Goal: Task Accomplishment & Management: Manage account settings

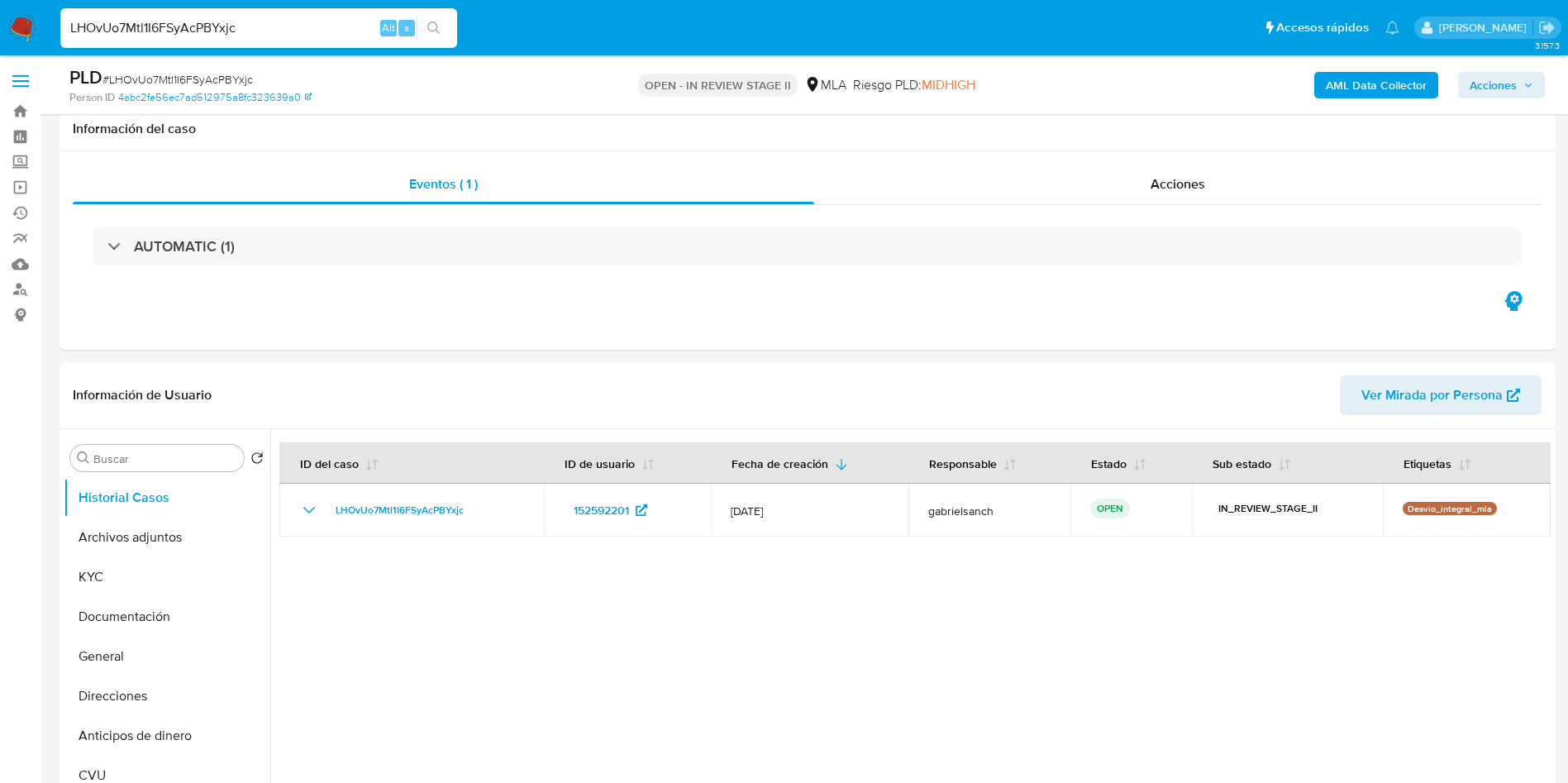
select select "10"
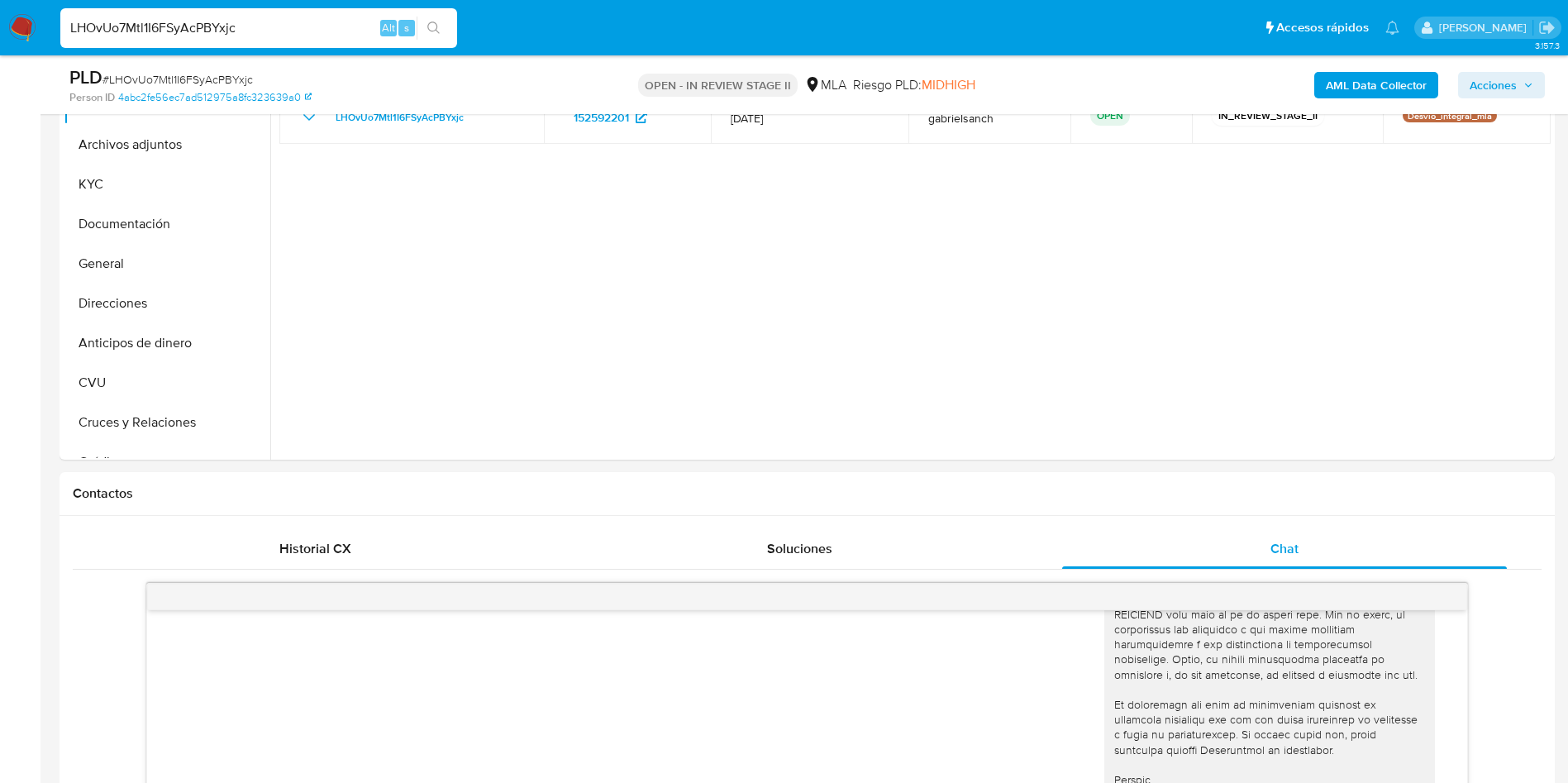
scroll to position [124, 0]
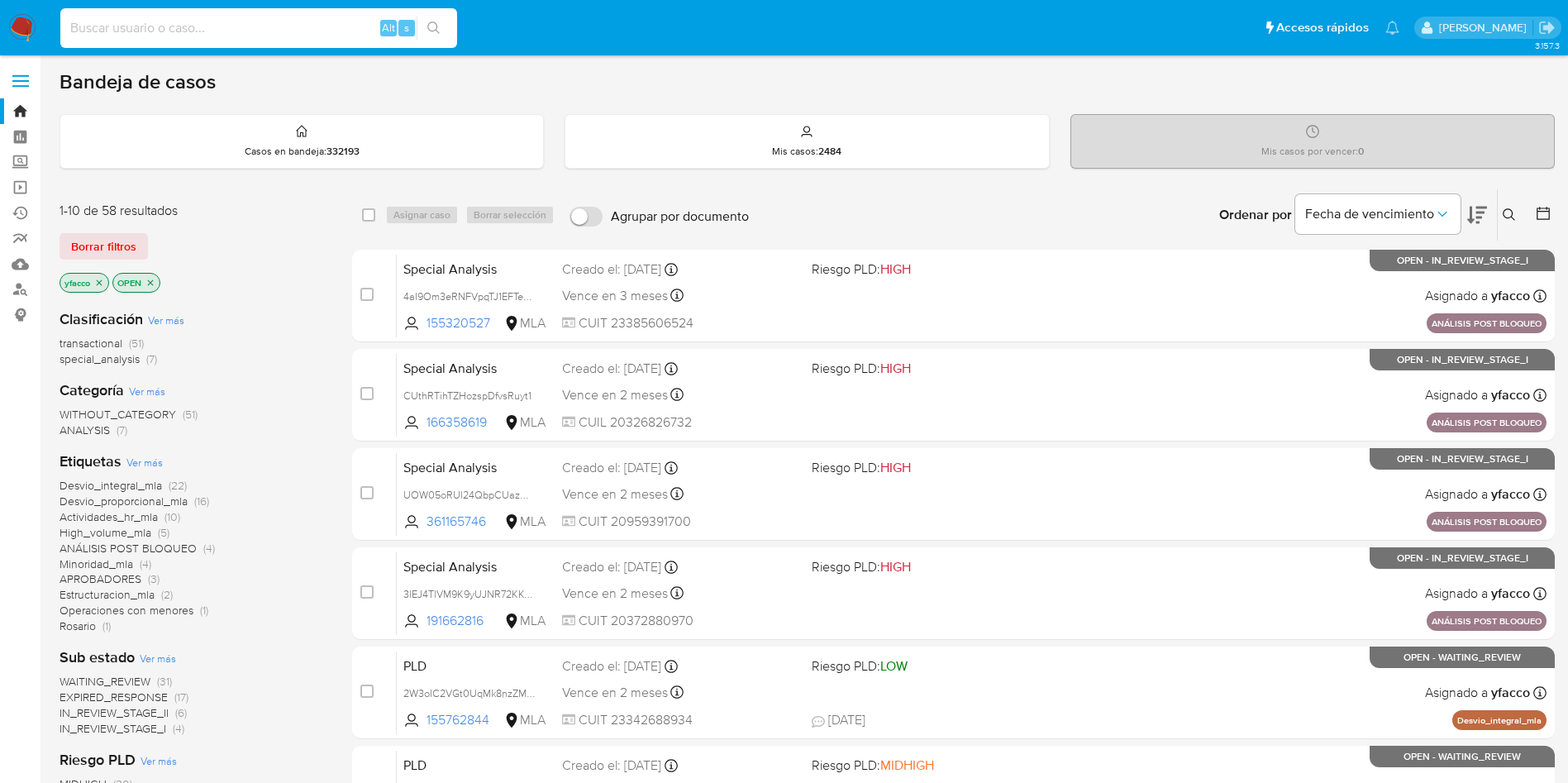
click at [301, 27] on input at bounding box center [258, 28] width 397 height 21
paste input "kkXfG6YSYU9YdwUKkkOc3bYY"
type input "kkXfG6YSYU9YdwUKkkOc3bYY"
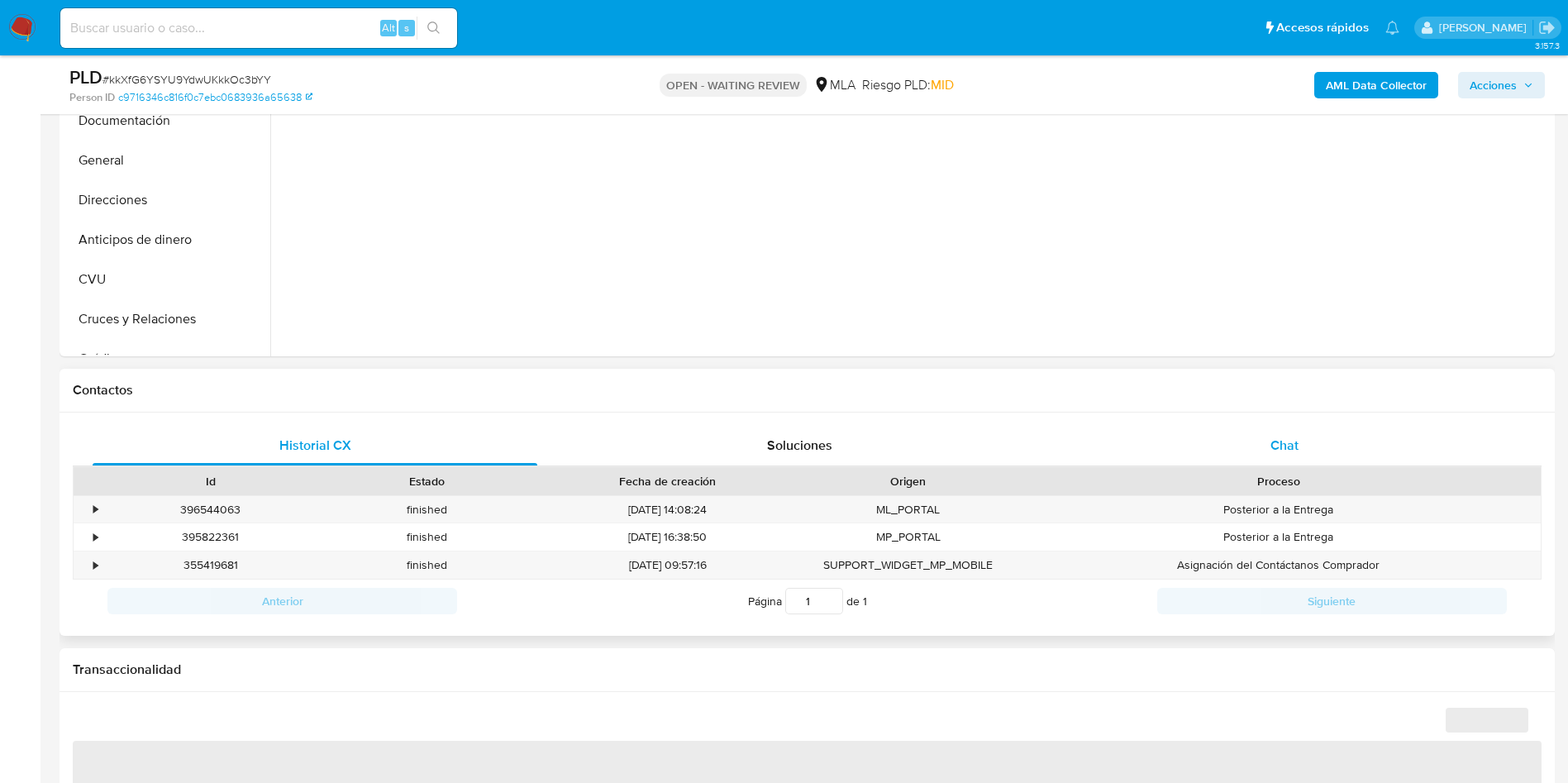
select select "10"
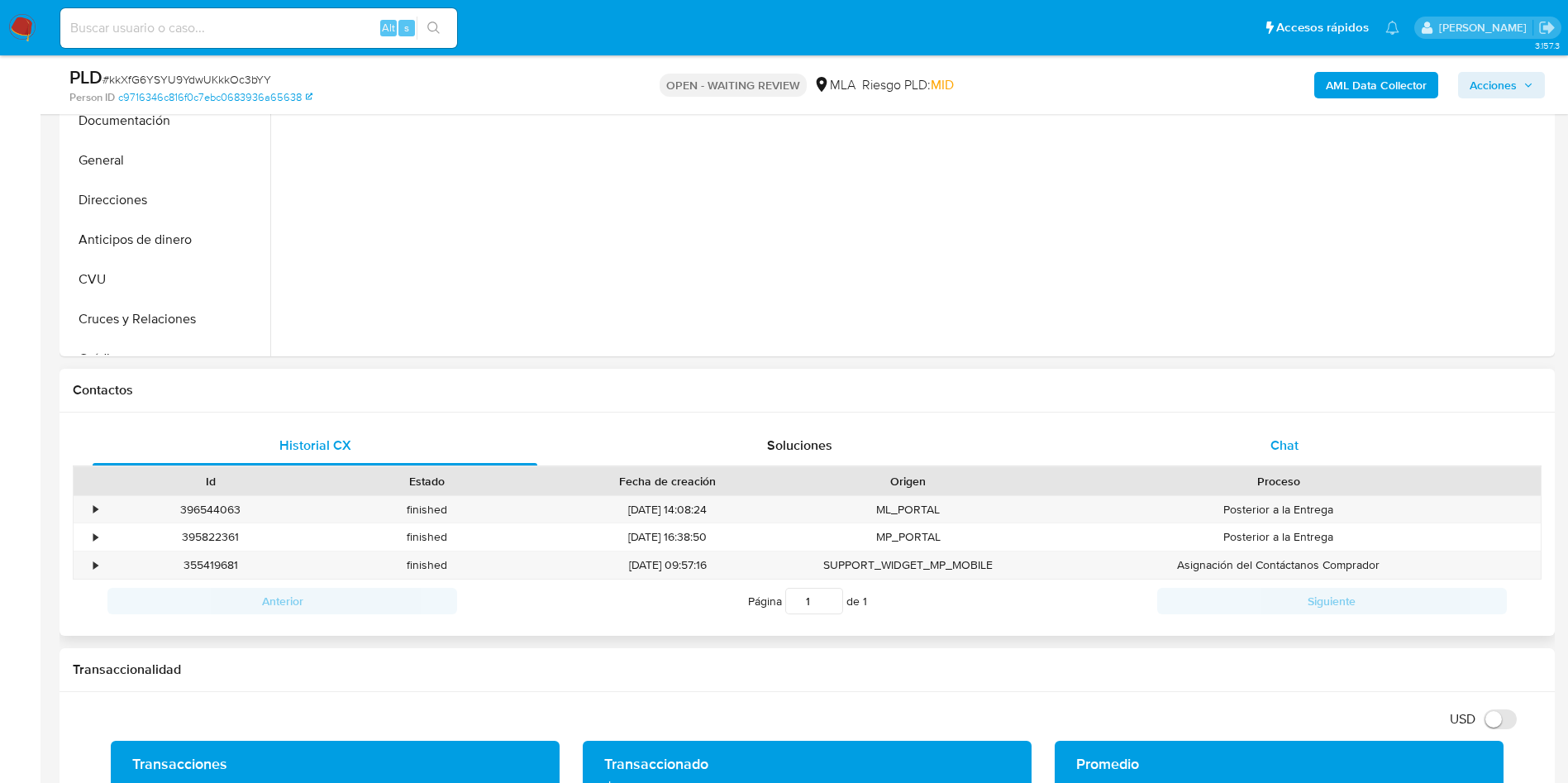
click at [1281, 444] on span "Chat" at bounding box center [1284, 445] width 28 height 19
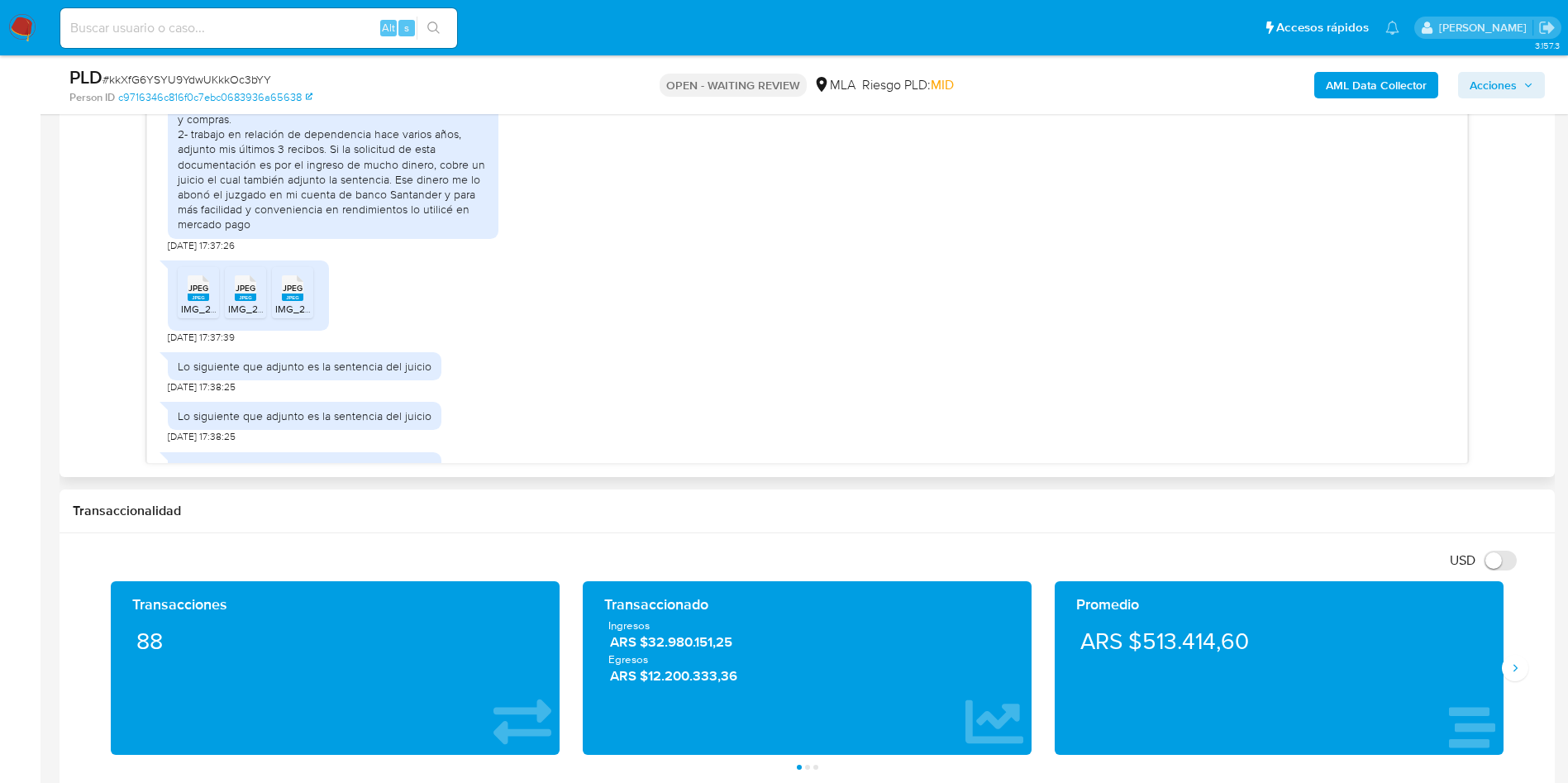
scroll to position [909, 0]
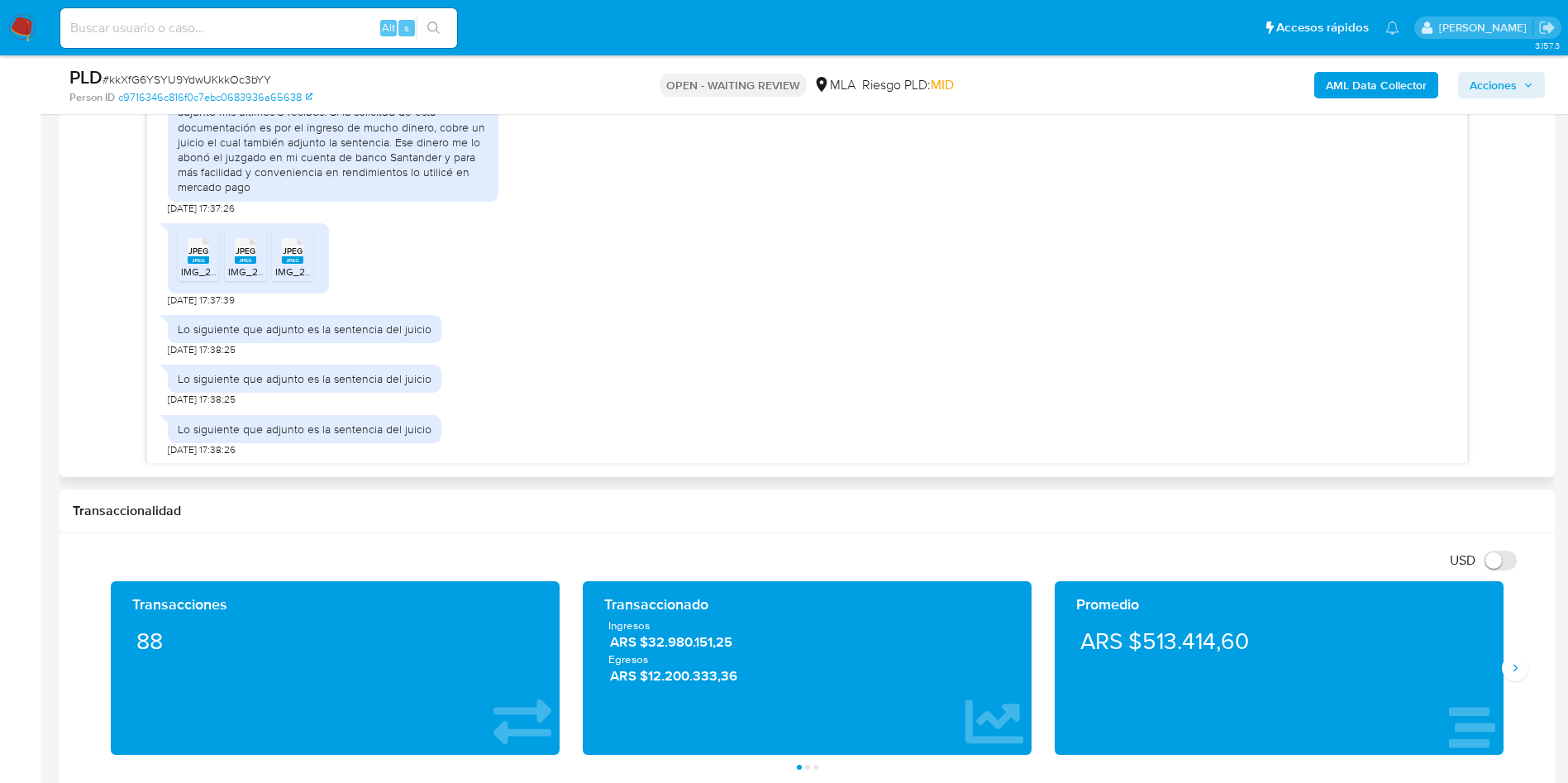
click at [199, 257] on span "JPEG" at bounding box center [198, 251] width 20 height 11
click at [240, 279] on span "IMG_2562.jpeg" at bounding box center [262, 271] width 70 height 14
click at [301, 264] on rect at bounding box center [293, 260] width 21 height 8
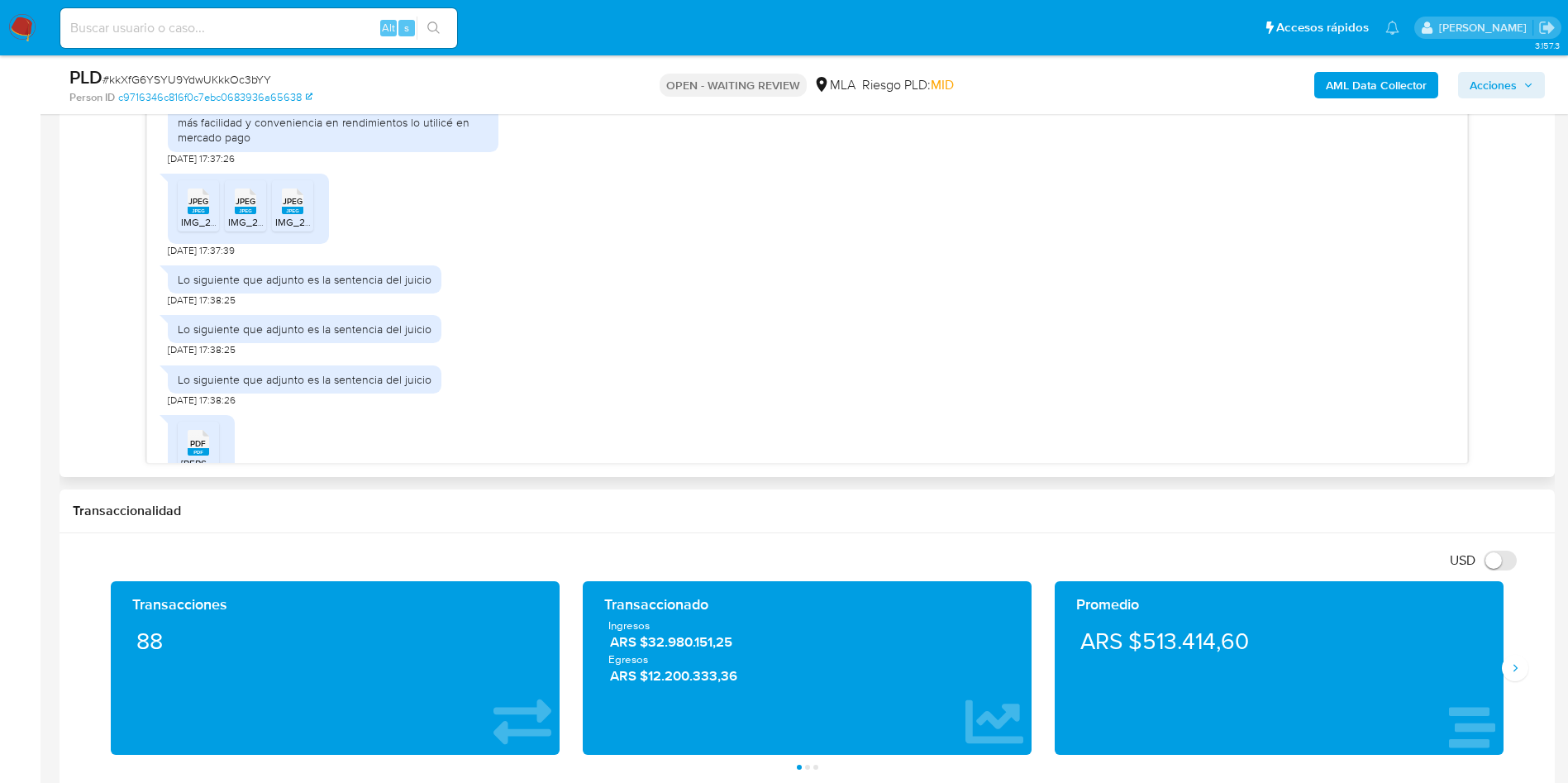
scroll to position [1034, 0]
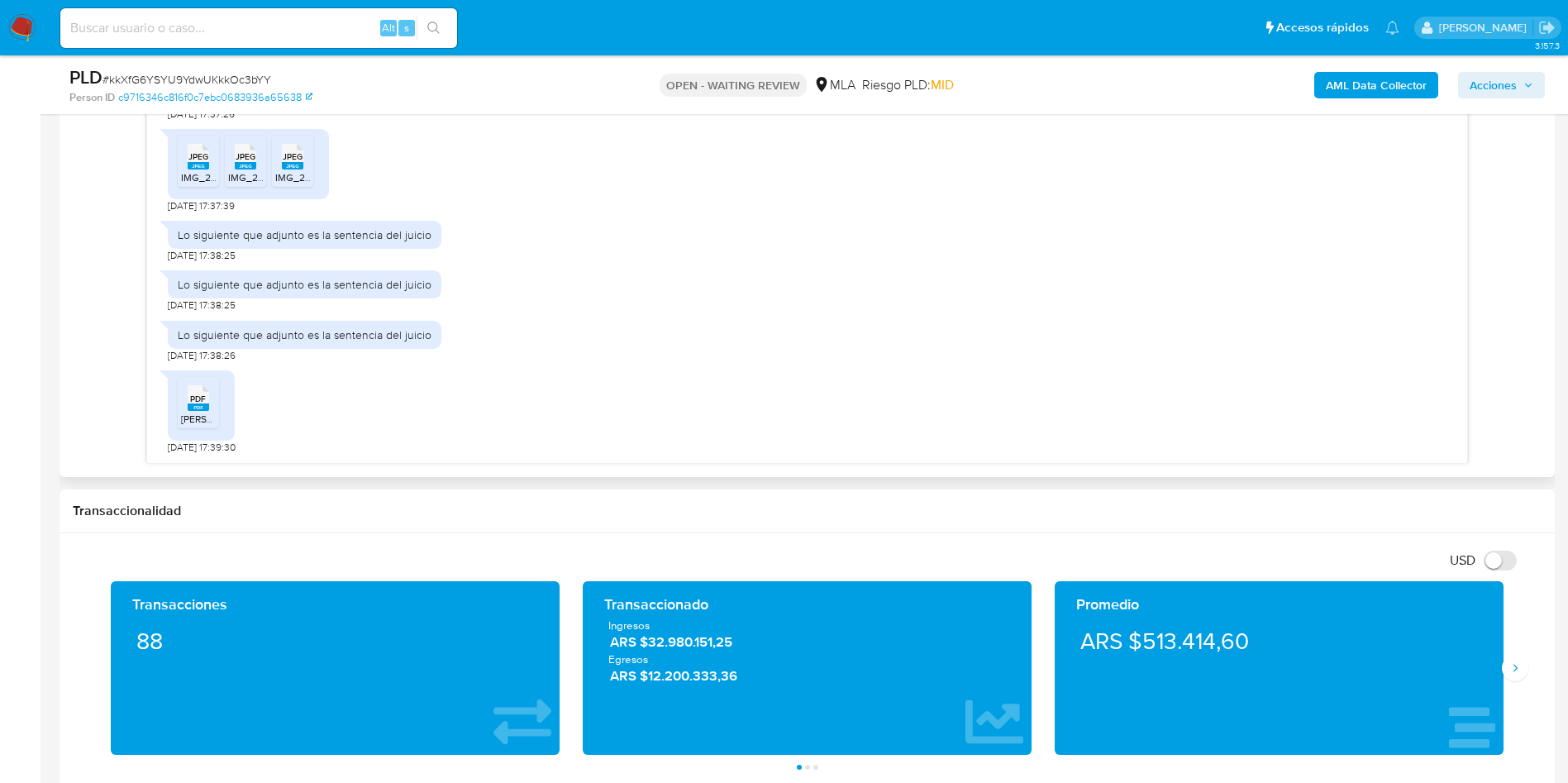
click at [191, 400] on span "PDF" at bounding box center [198, 398] width 15 height 11
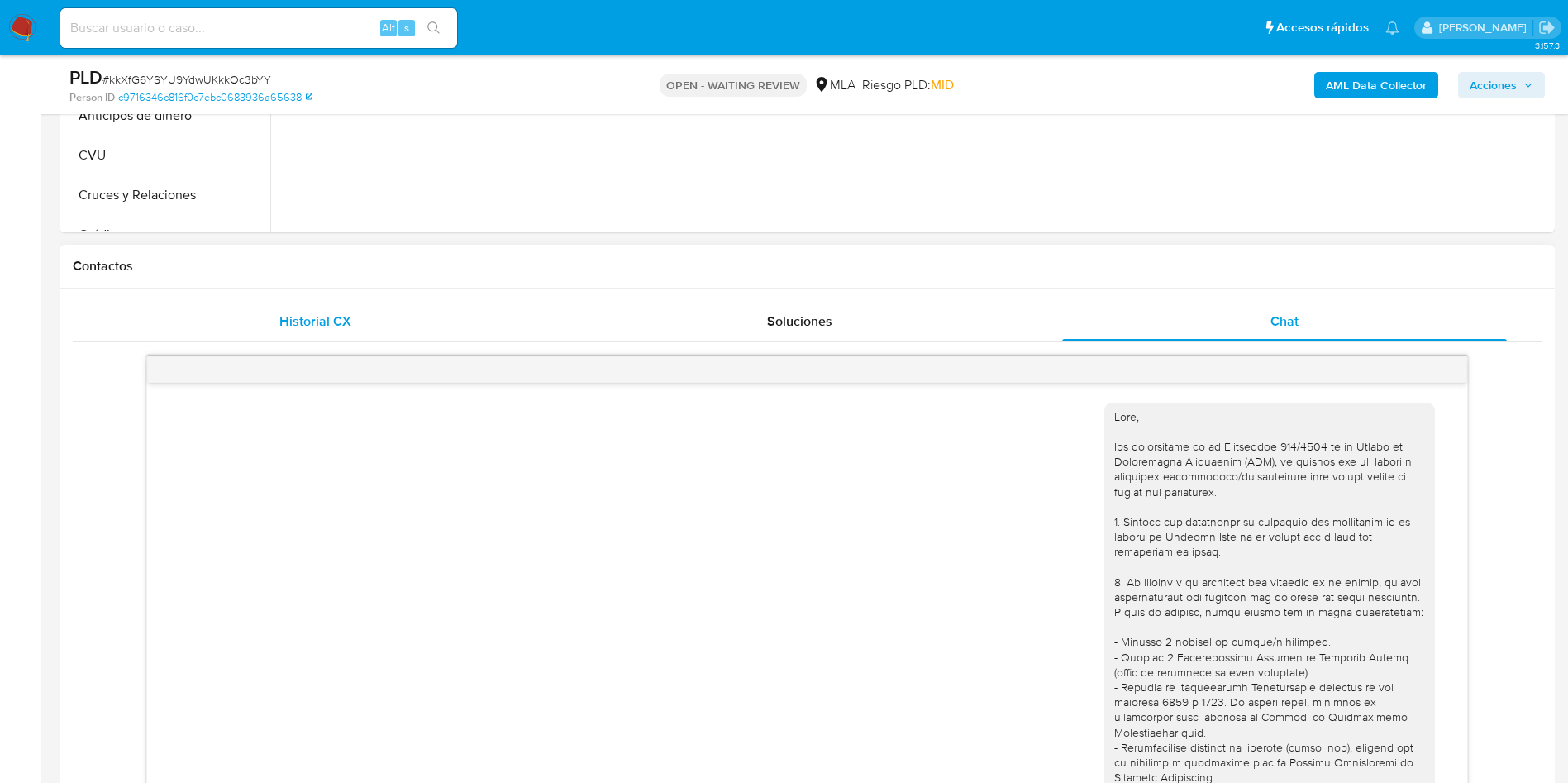
scroll to position [124, 0]
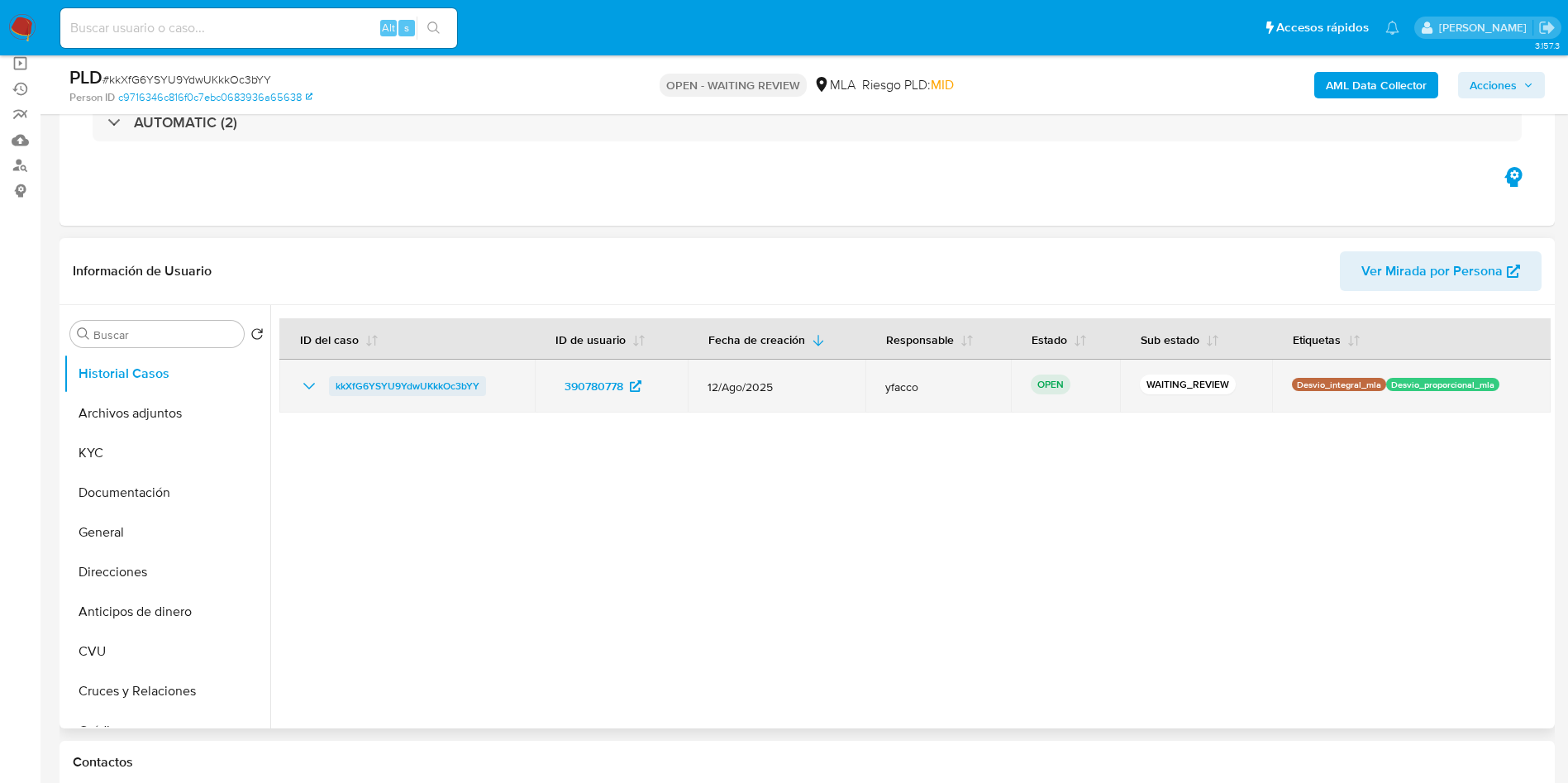
drag, startPoint x: 328, startPoint y: 388, endPoint x: 482, endPoint y: 388, distance: 154.0
click at [482, 388] on div "kkXfG6YSYU9YdwUKkkOc3bYY" at bounding box center [408, 386] width 216 height 20
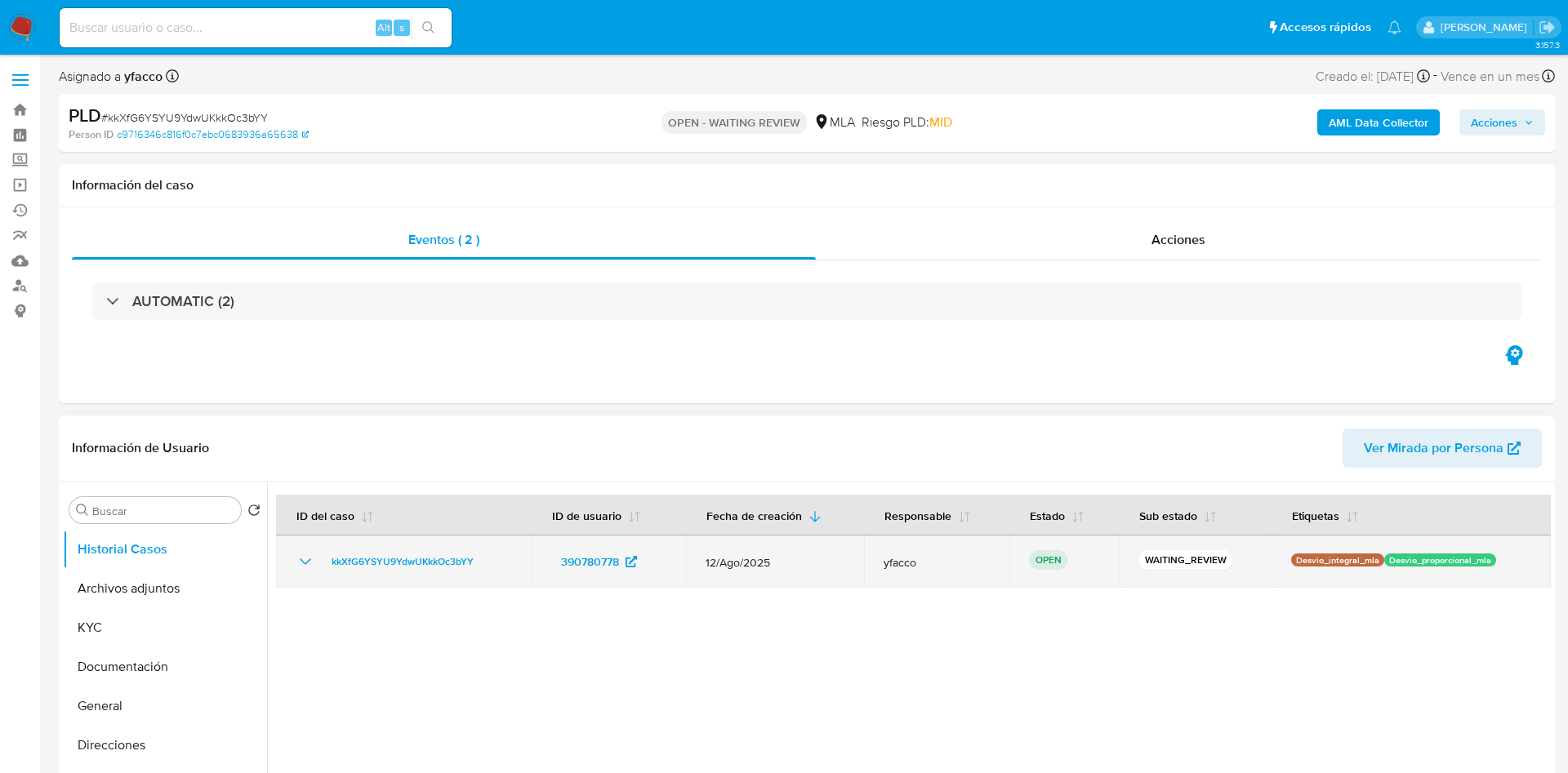
select select "10"
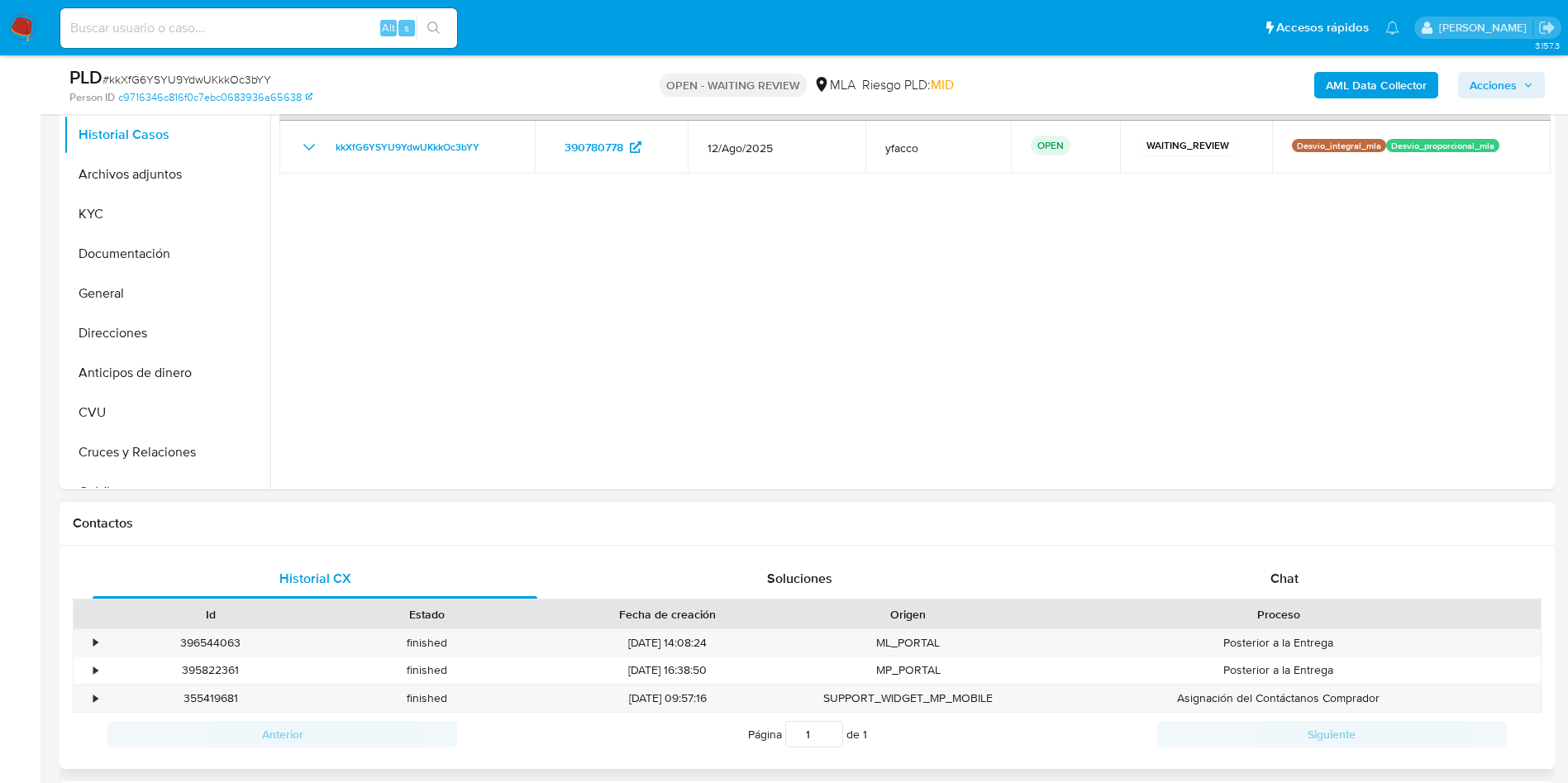
scroll to position [372, 0]
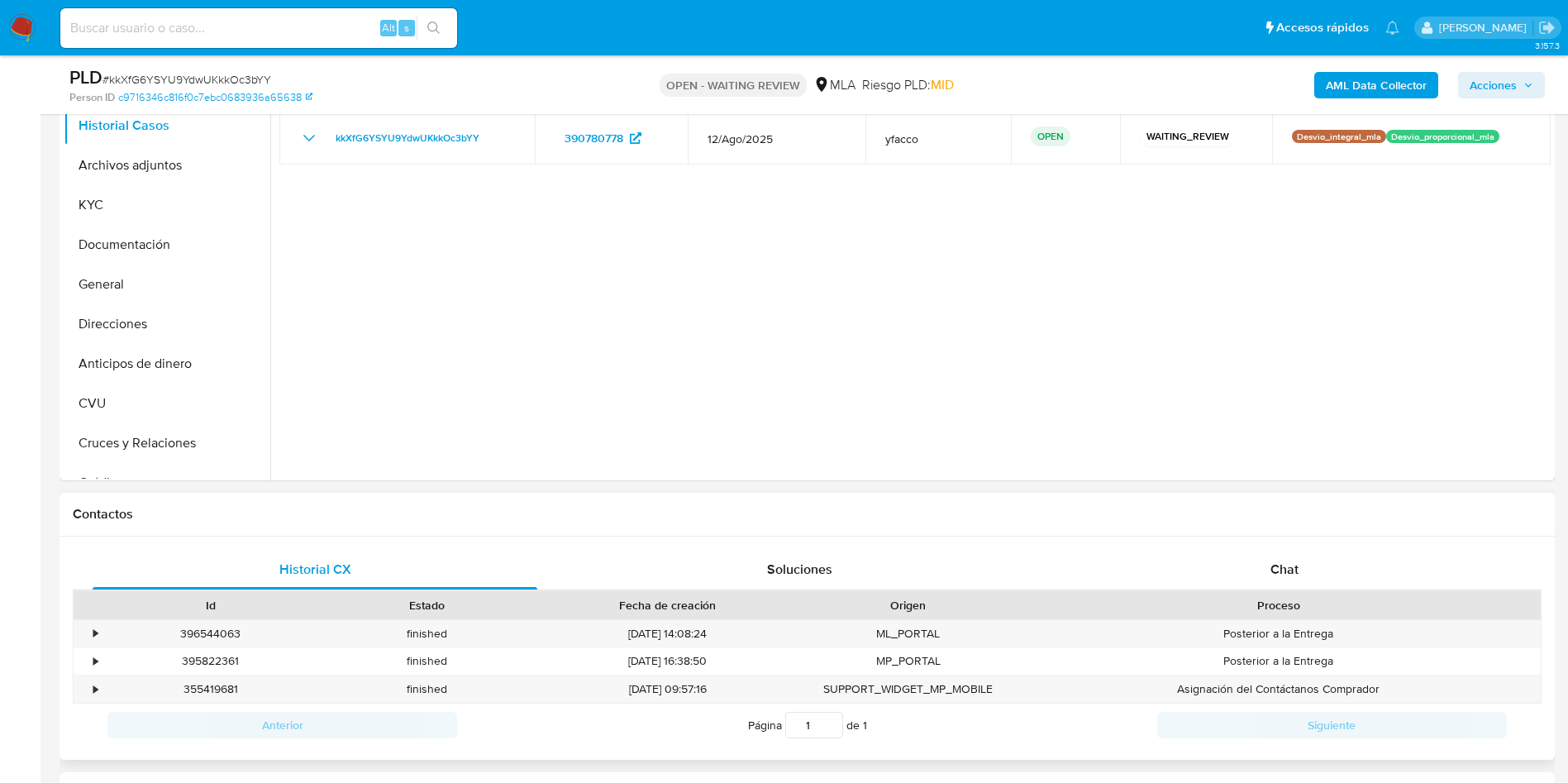
click at [1262, 546] on div "Historial CX Soluciones Chat Id Estado Fecha de creación Origen Proceso • 39654…" at bounding box center [806, 649] width 1495 height 224
click at [1274, 578] on span "Chat" at bounding box center [1284, 570] width 28 height 19
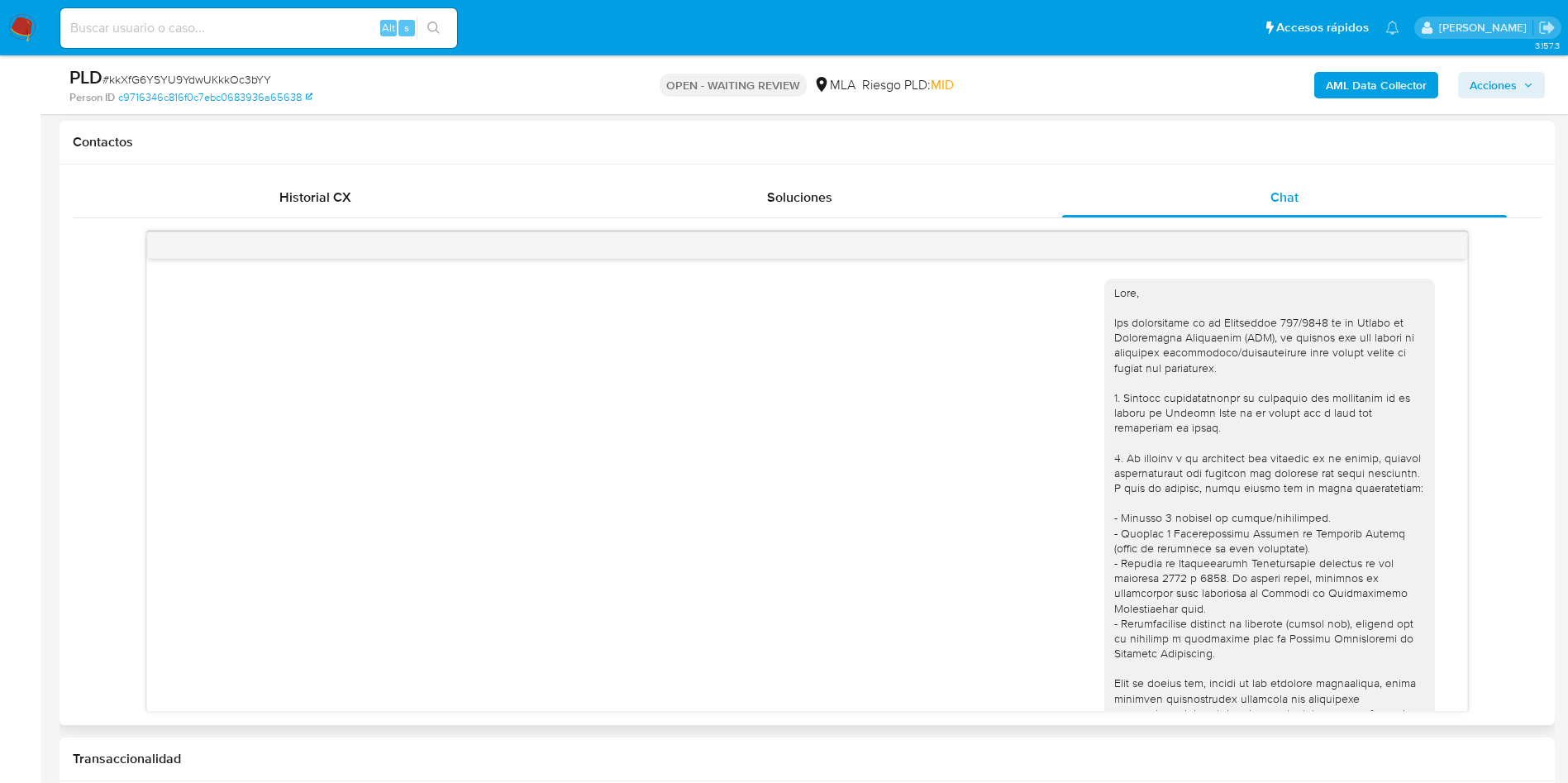
scroll to position [1034, 0]
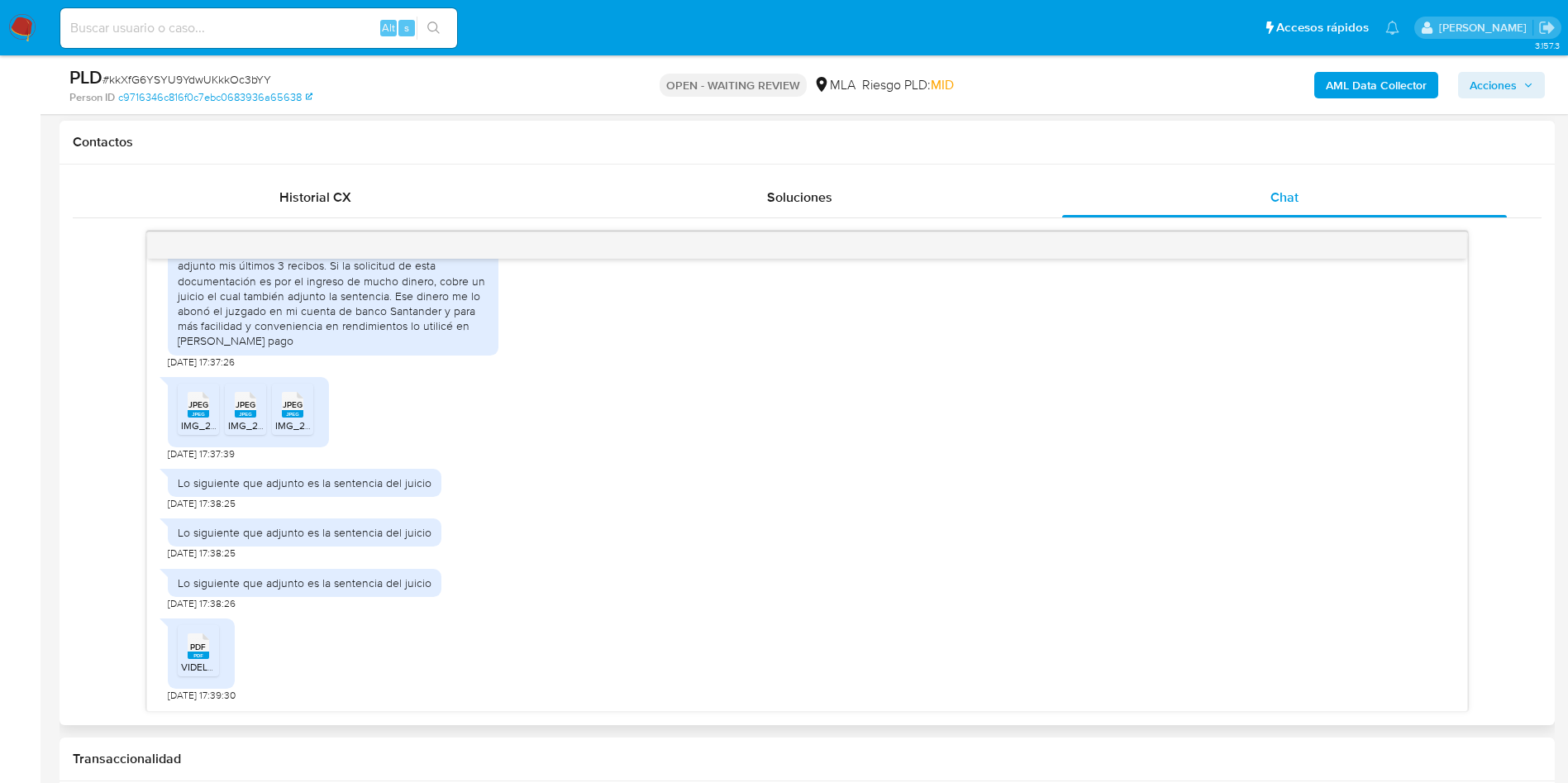
click at [202, 406] on span "JPEG" at bounding box center [198, 404] width 20 height 11
click at [204, 663] on span "VIDELA SOLICITA GIROS - SE INTIME.pdf" at bounding box center [270, 667] width 179 height 14
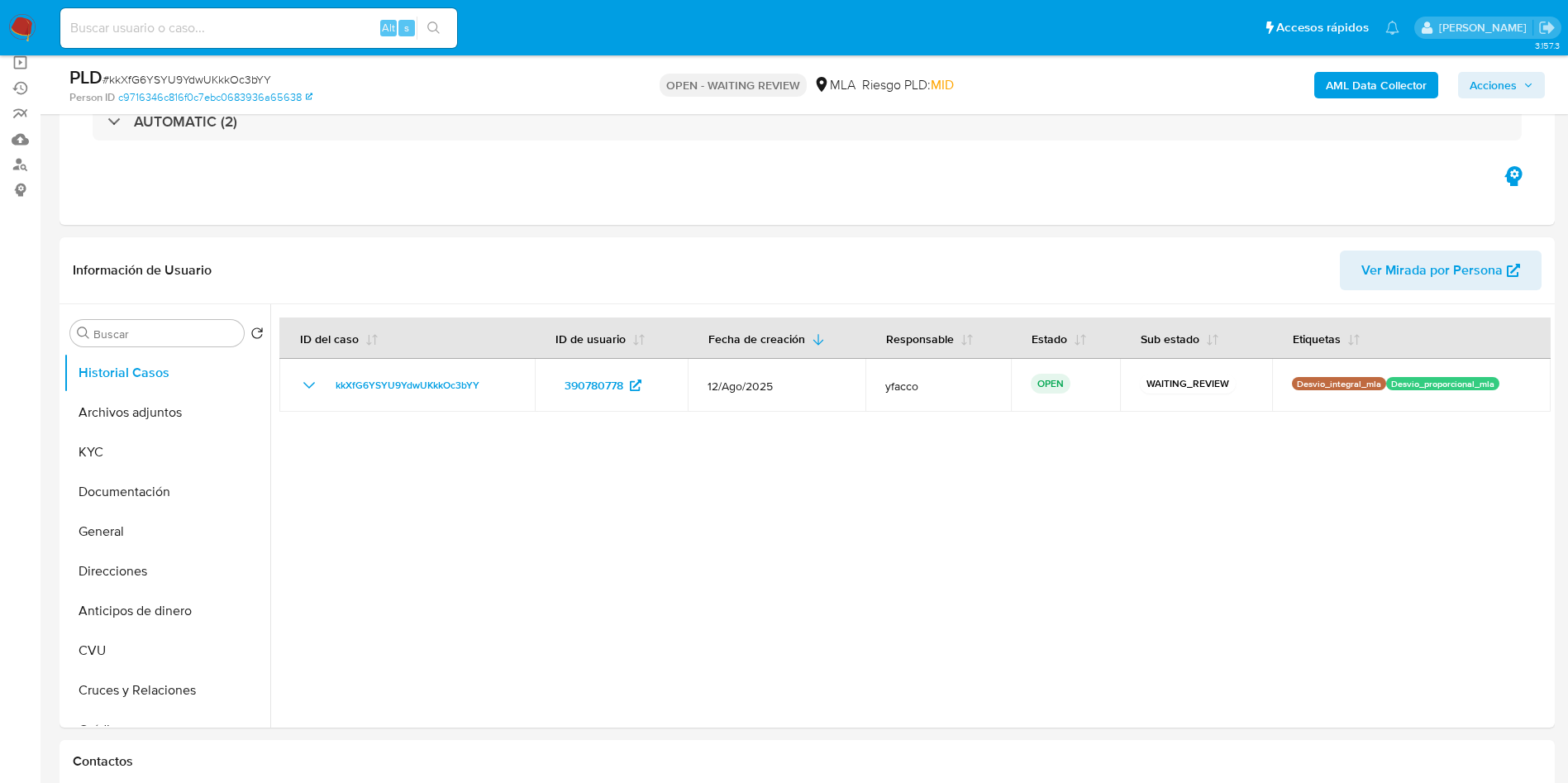
scroll to position [124, 0]
click at [116, 486] on button "Documentación" at bounding box center [161, 492] width 193 height 39
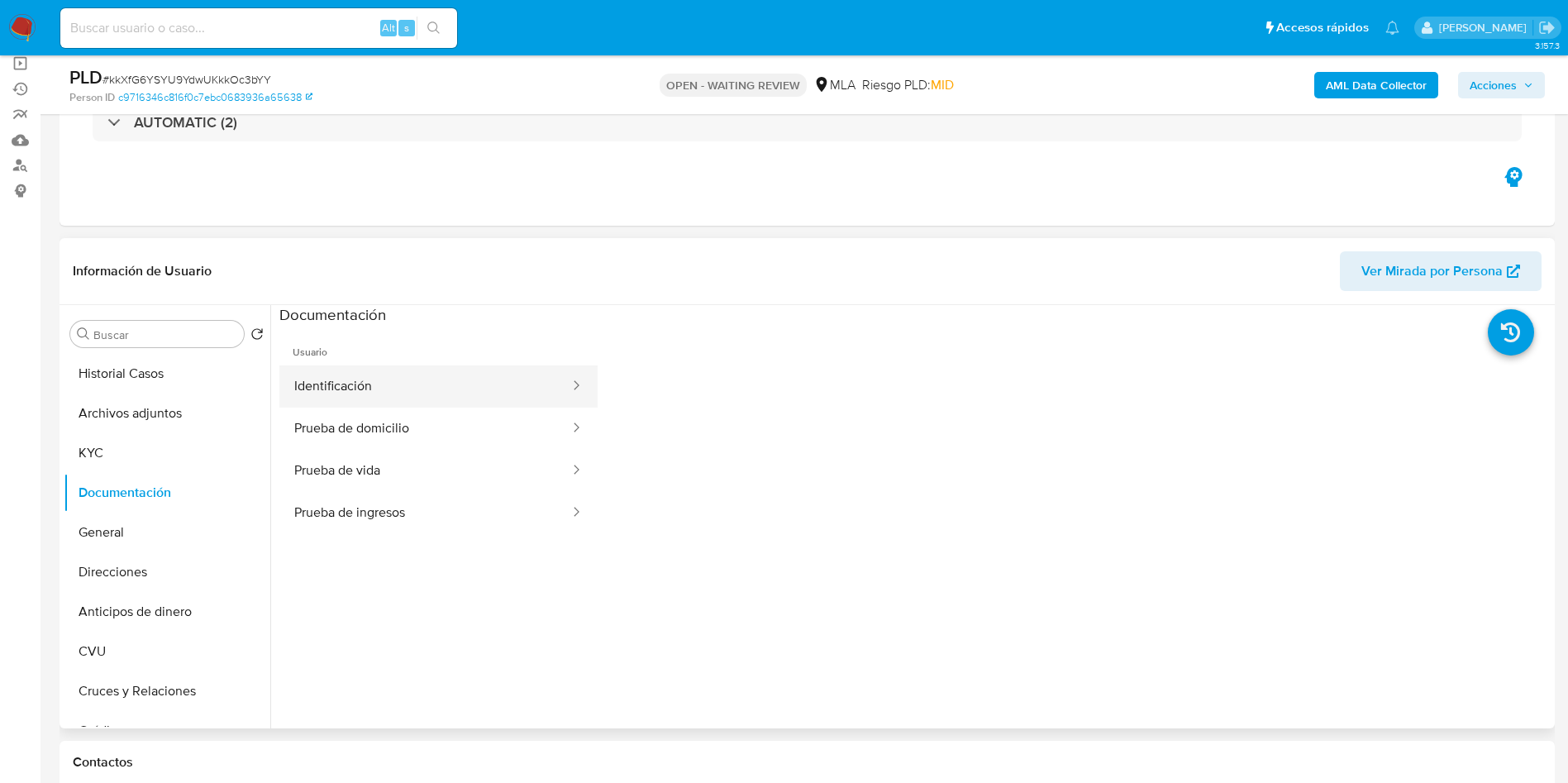
click at [362, 406] on button "Identificación" at bounding box center [425, 387] width 292 height 42
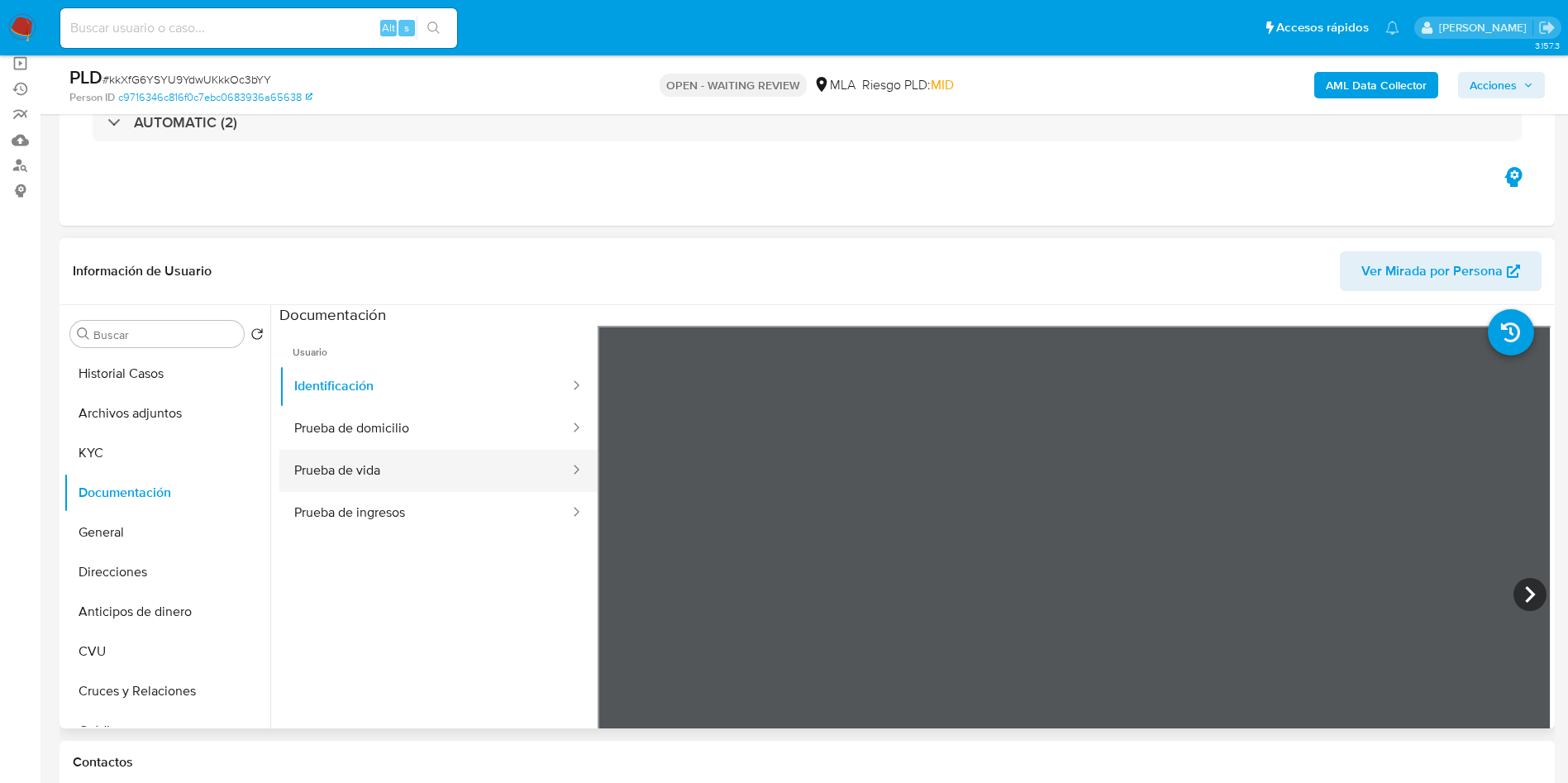
click at [374, 481] on button "Prueba de vida" at bounding box center [425, 471] width 292 height 42
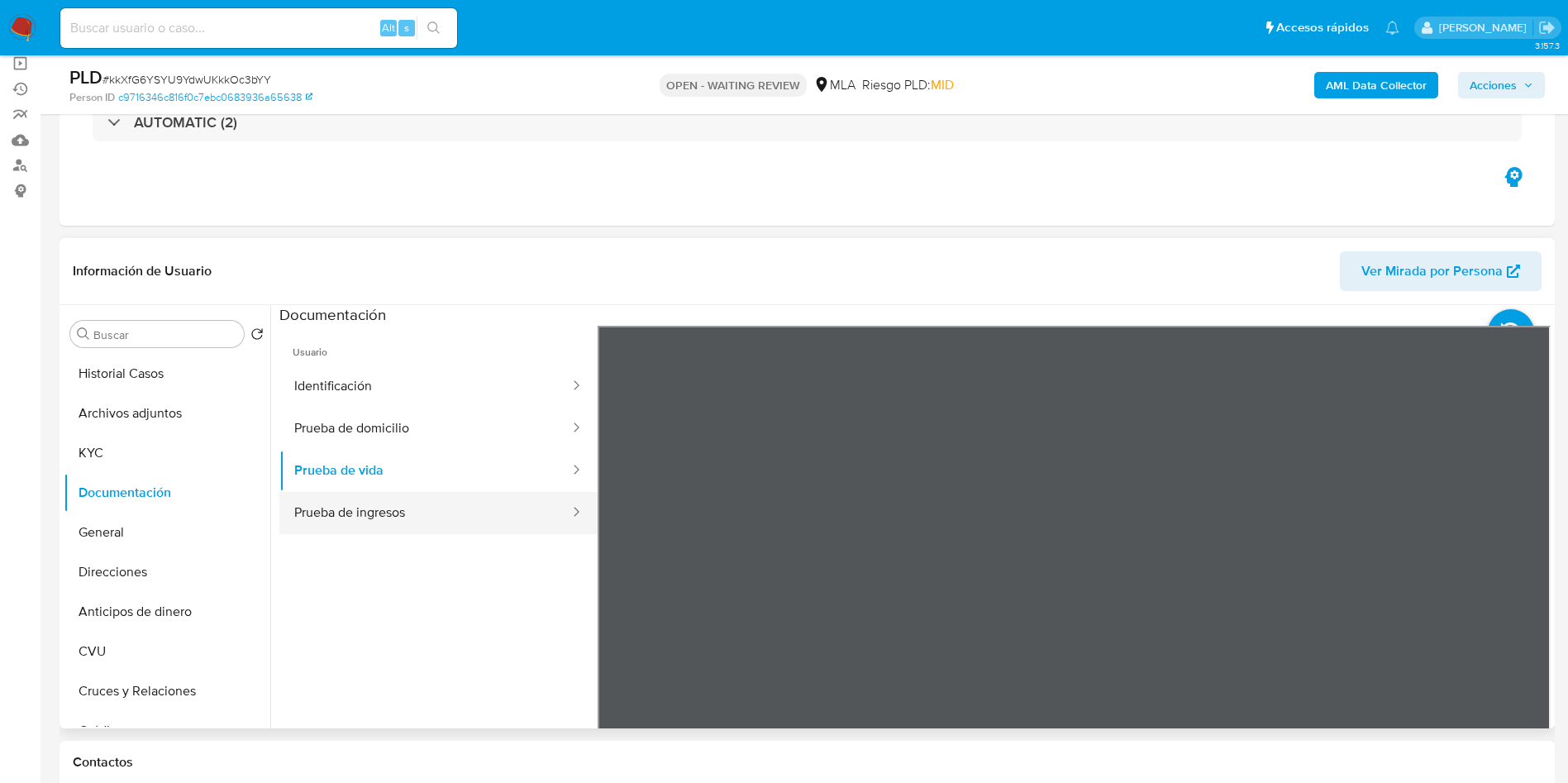
click at [400, 502] on button "Prueba de ingresos" at bounding box center [425, 513] width 292 height 42
click at [916, 677] on section at bounding box center [915, 580] width 1271 height 550
click at [165, 416] on button "Archivos adjuntos" at bounding box center [161, 413] width 193 height 39
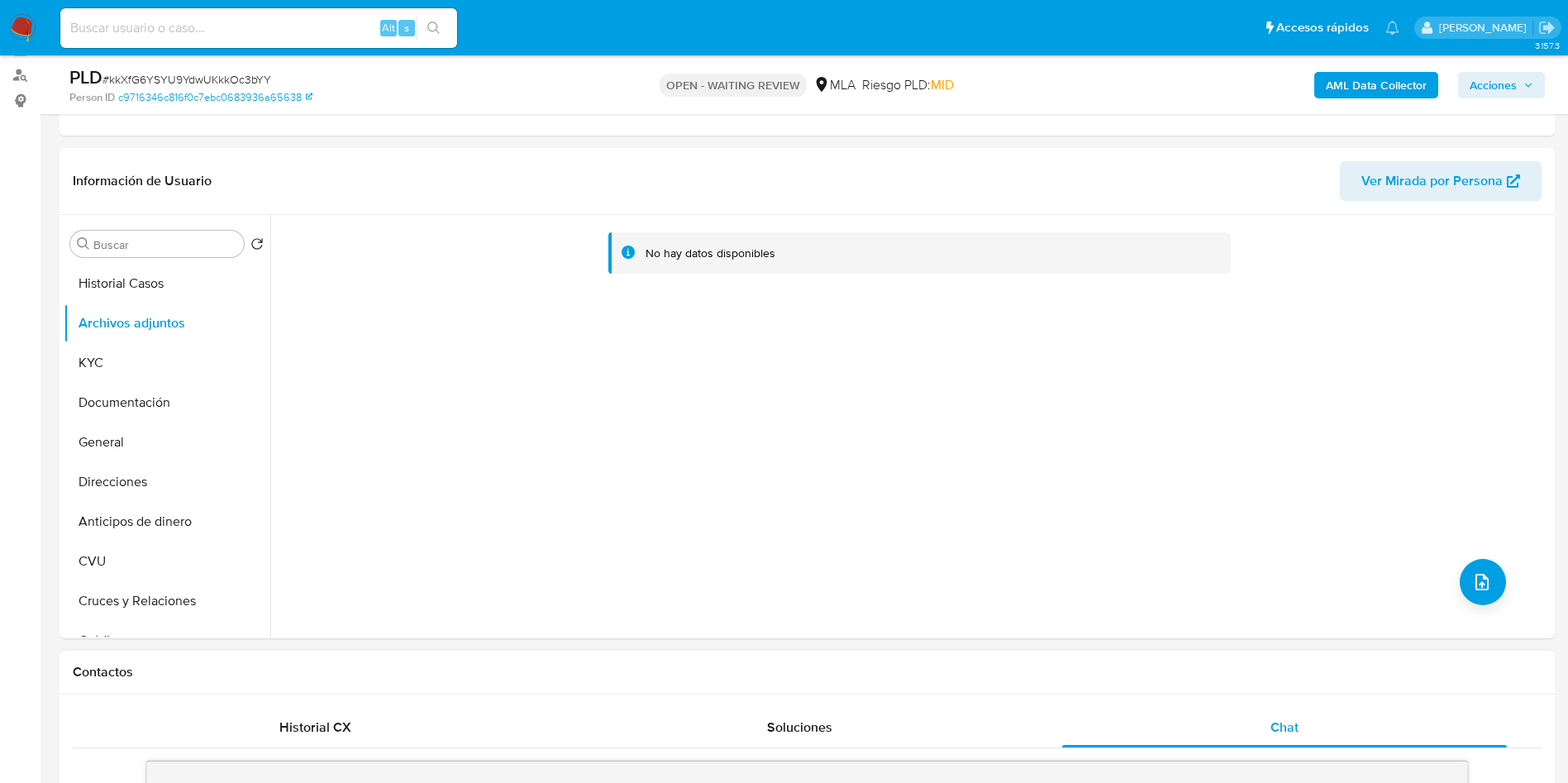
scroll to position [248, 0]
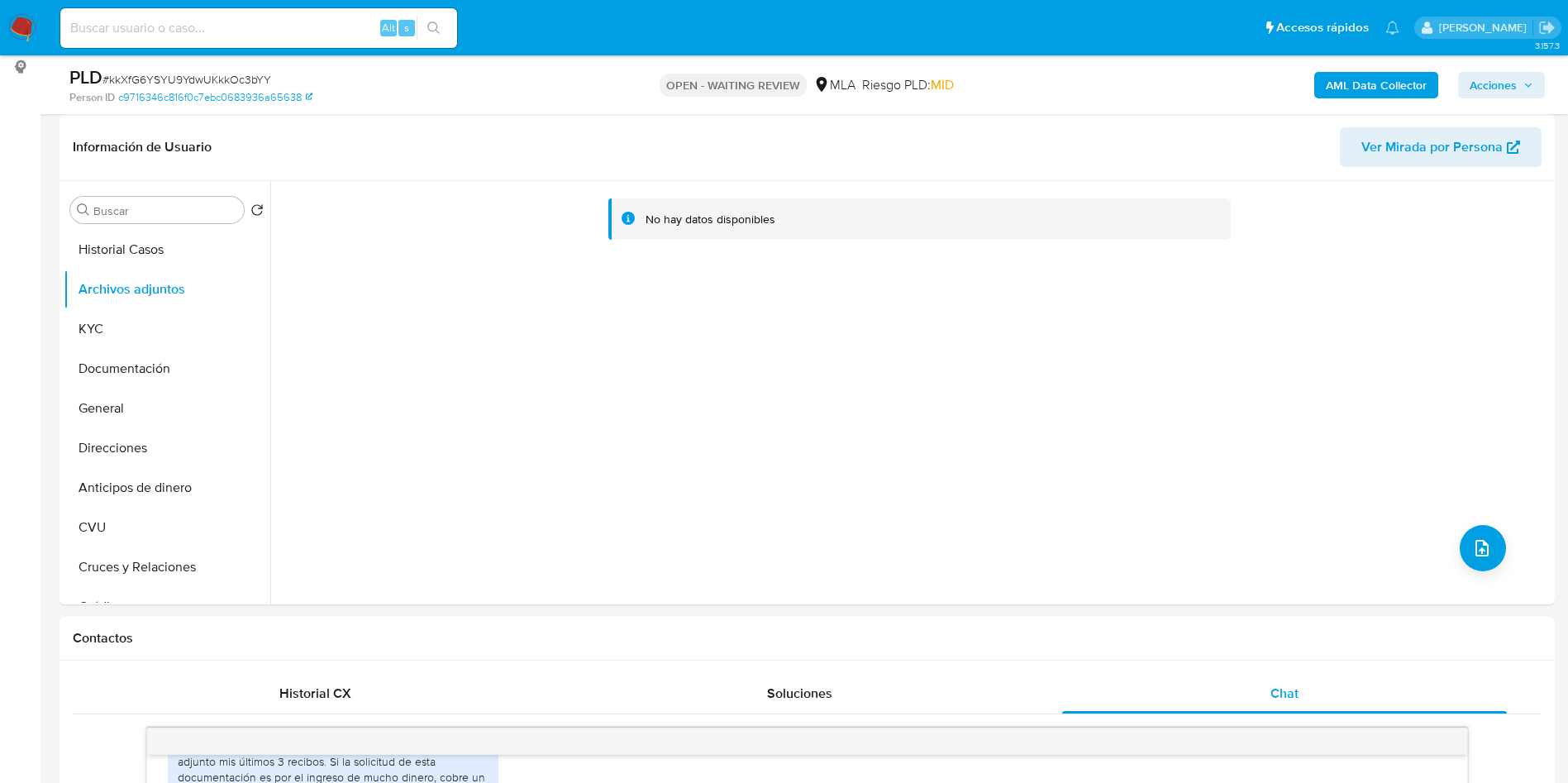
click at [273, 34] on input at bounding box center [258, 28] width 397 height 21
paste input "Hu0MrSs2zS96aAlY5Mwh8YiT"
type input "Hu0MrSs2zS96aAlY5Mwh8YiT"
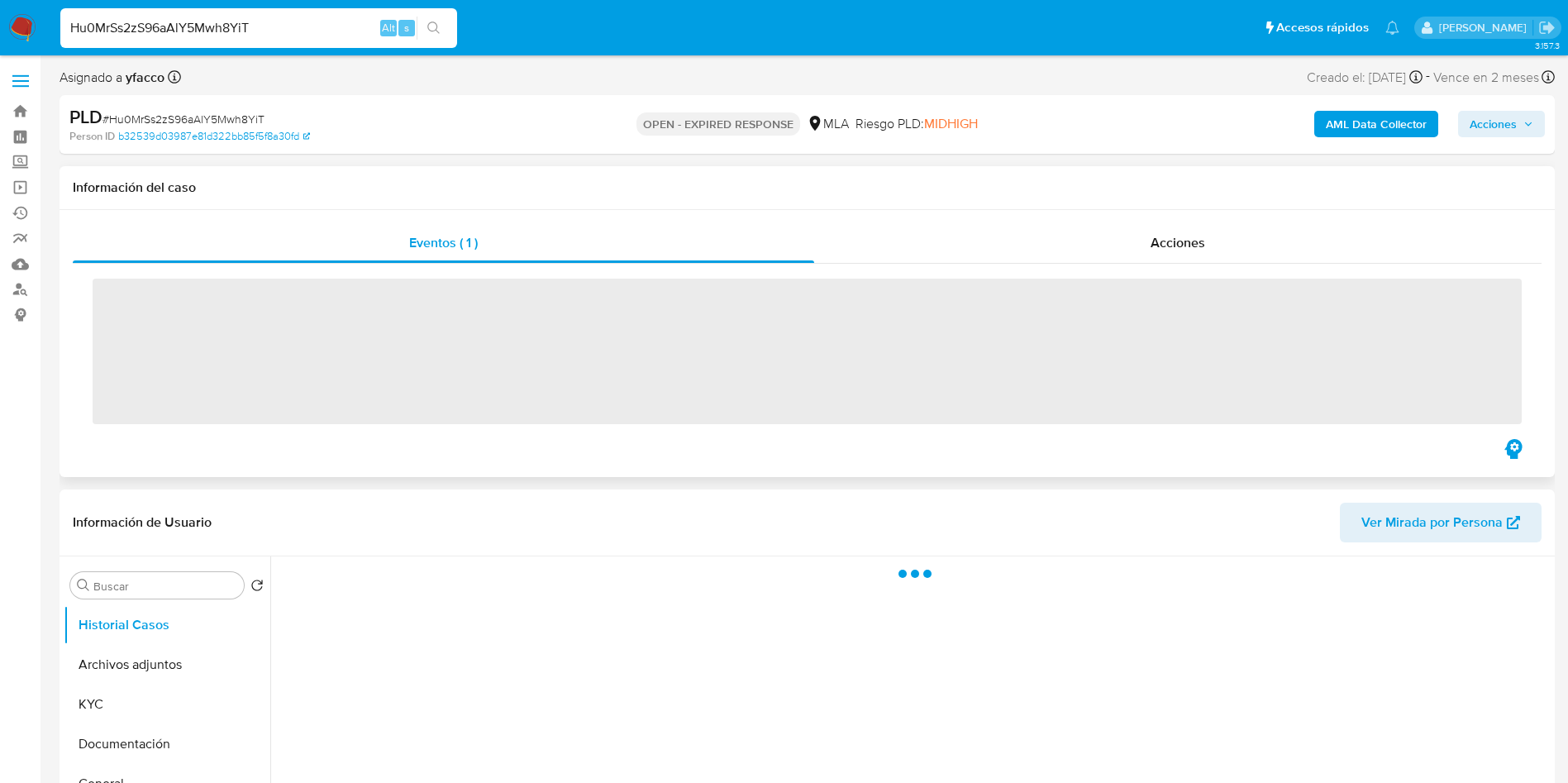
scroll to position [248, 0]
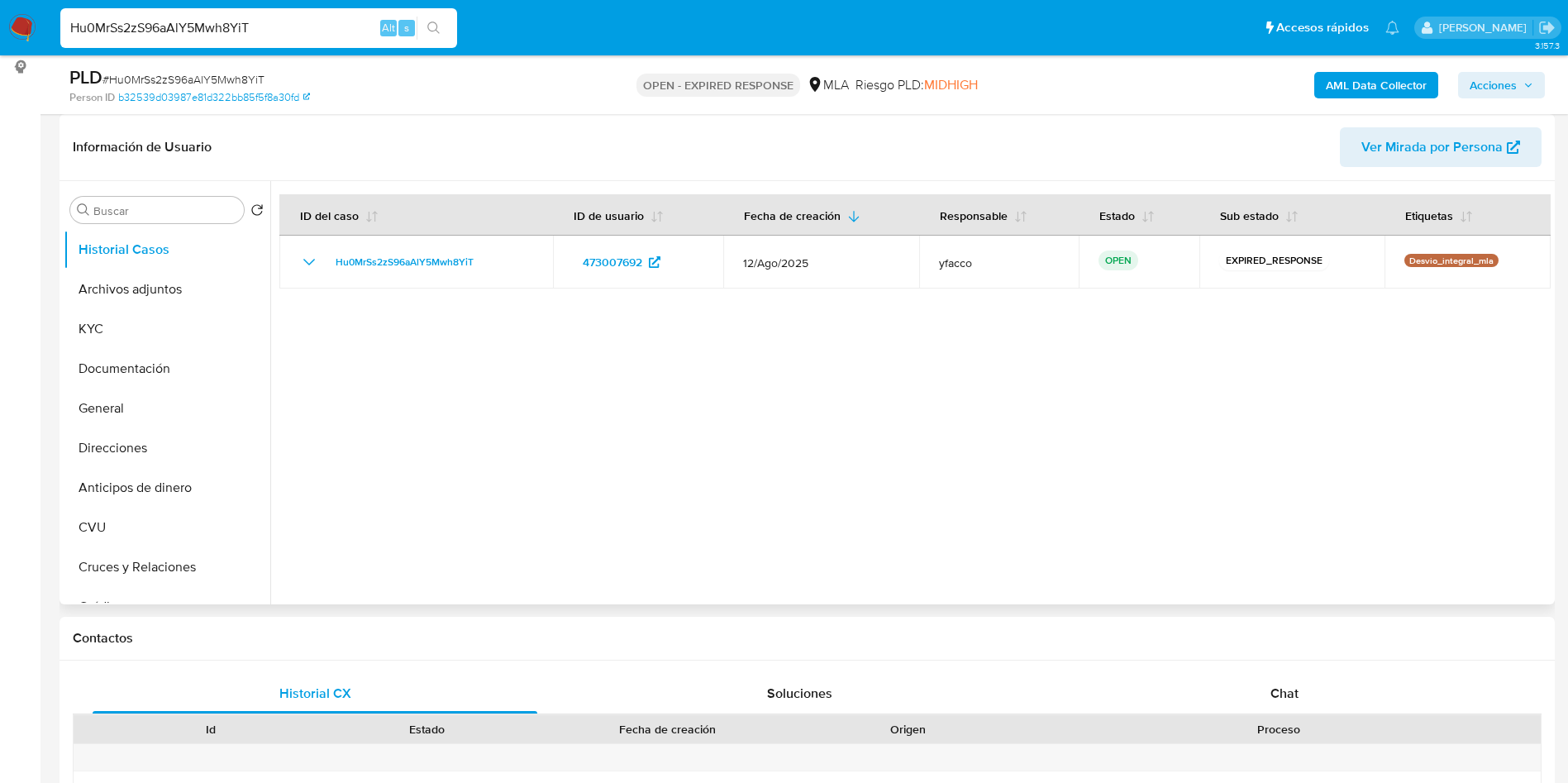
select select "10"
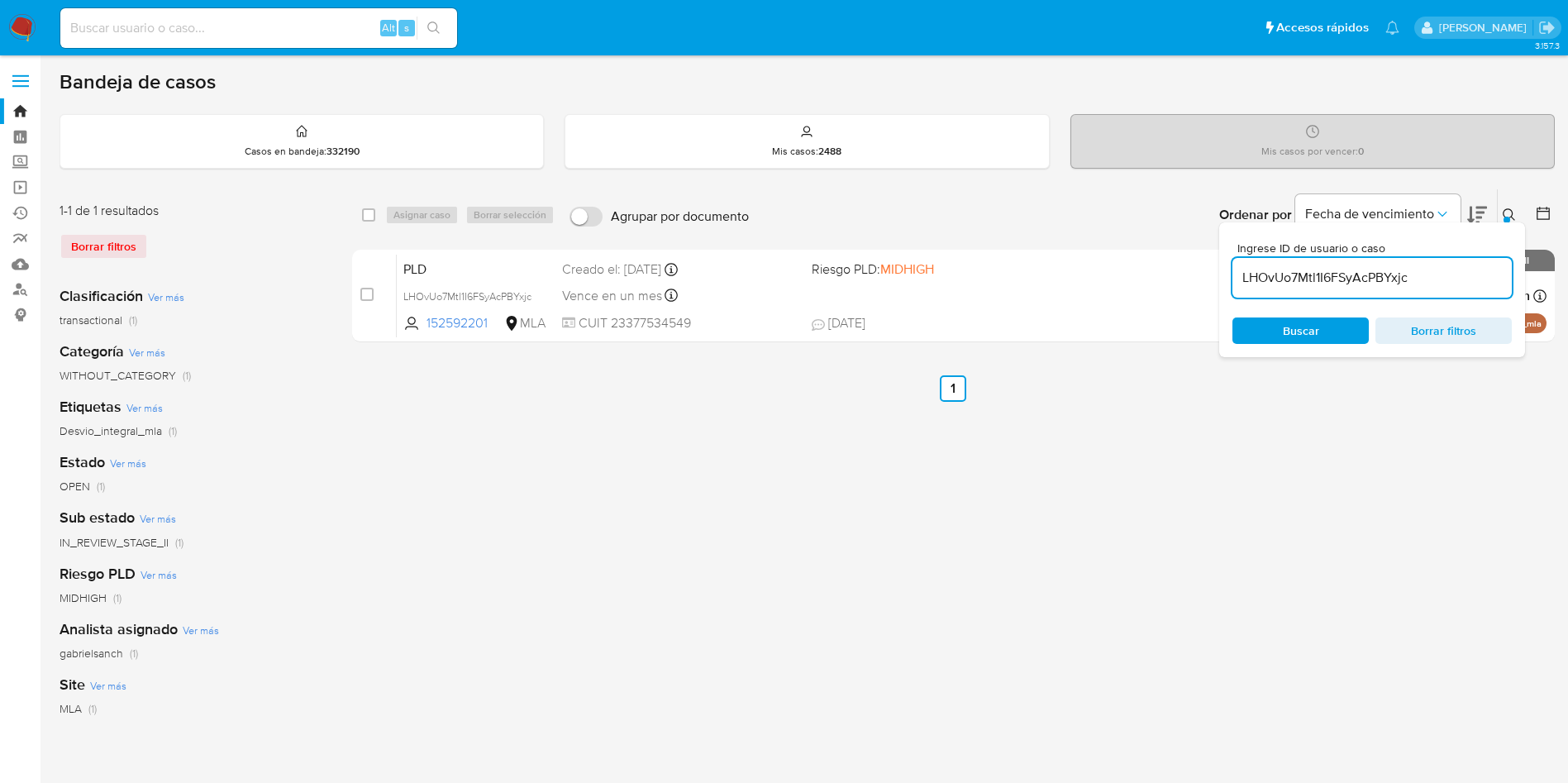
click at [1438, 271] on input "LHOvUo7Mtl1I6FSyAcPBYxjc" at bounding box center [1372, 278] width 279 height 21
paste input "Hu0MrSs2zS96aAlY5Mwh8YiT"
type input "Hu0MrSs2zS96aAlY5Mwh8YiT"
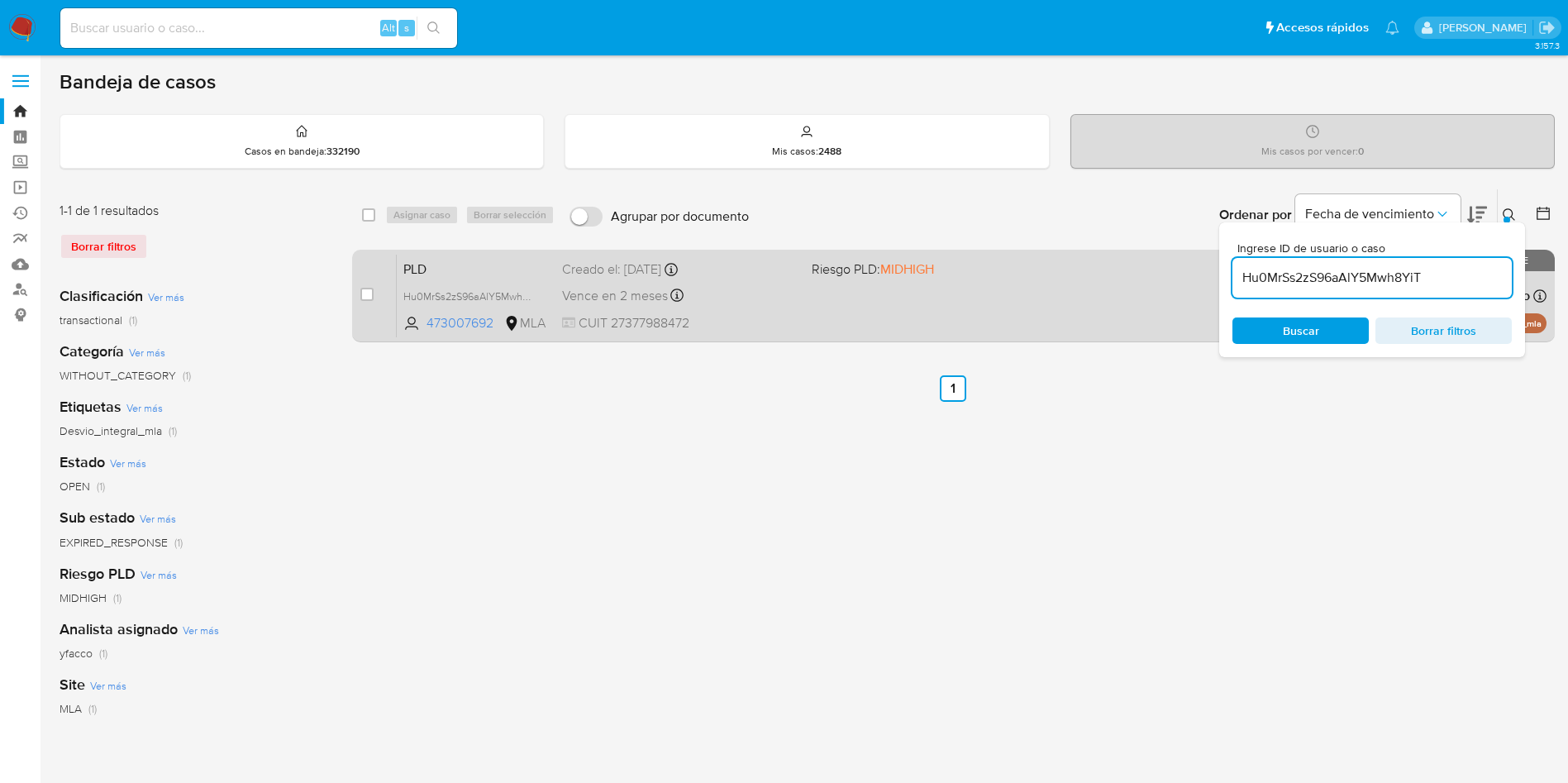
click at [358, 295] on div "case-item-checkbox No es posible asignar el caso PLD Hu0MrSs2zS96aAlY5Mwh8YiT 4…" at bounding box center [953, 296] width 1203 height 93
click at [364, 295] on input "checkbox" at bounding box center [367, 295] width 13 height 13
checkbox input "true"
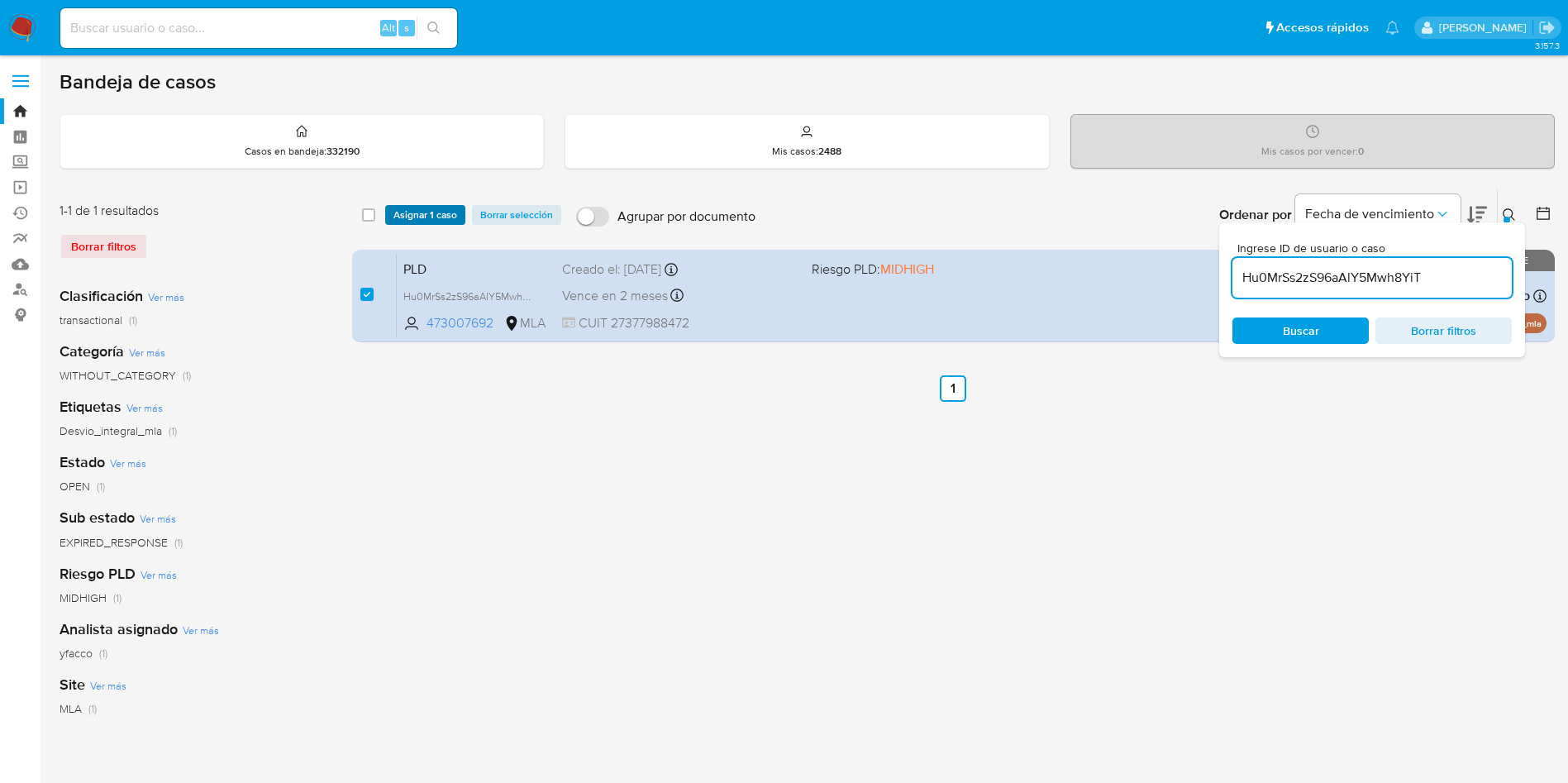
click at [410, 217] on span "Asignar 1 caso" at bounding box center [425, 214] width 64 height 16
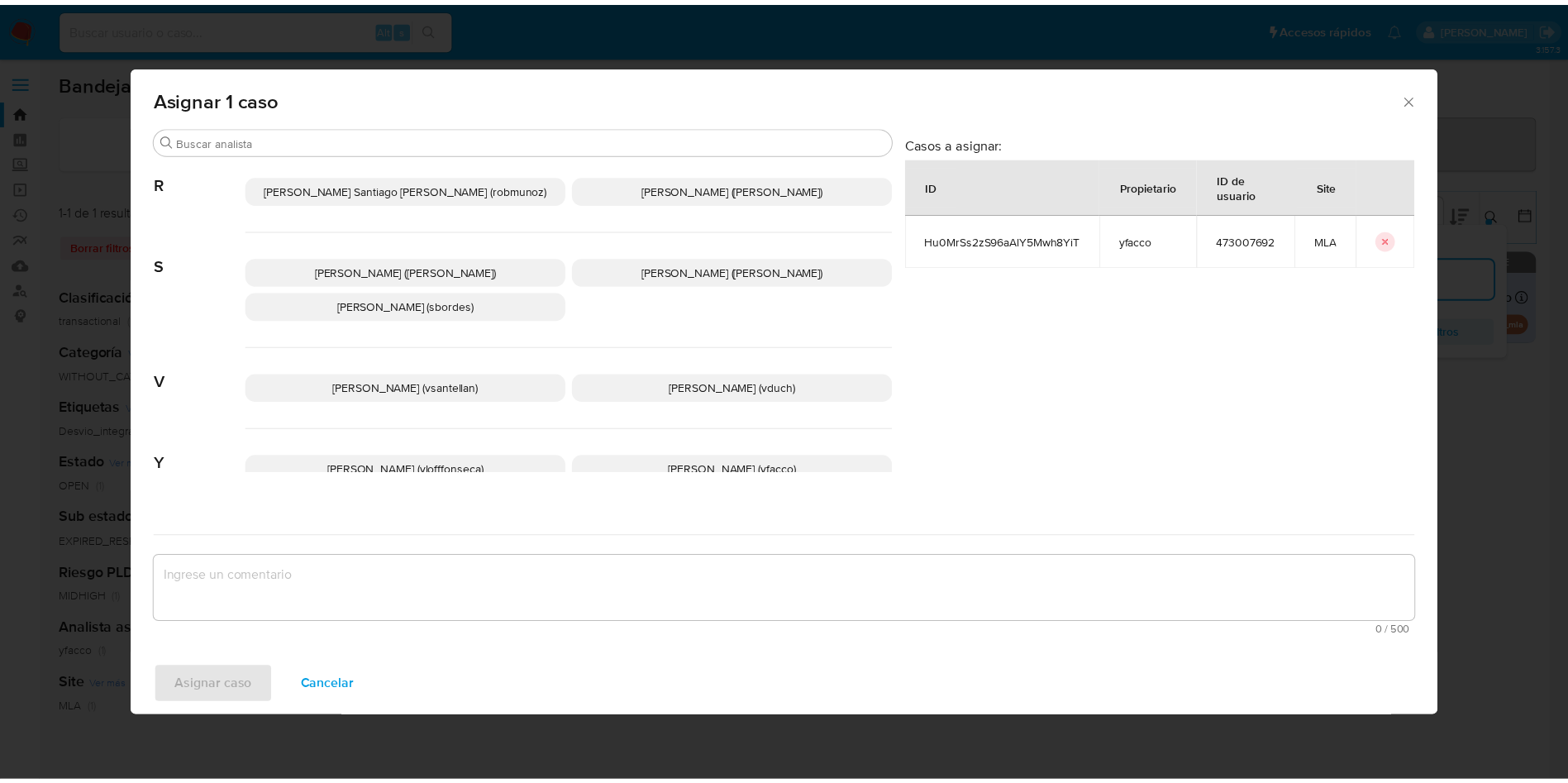
scroll to position [1431, 0]
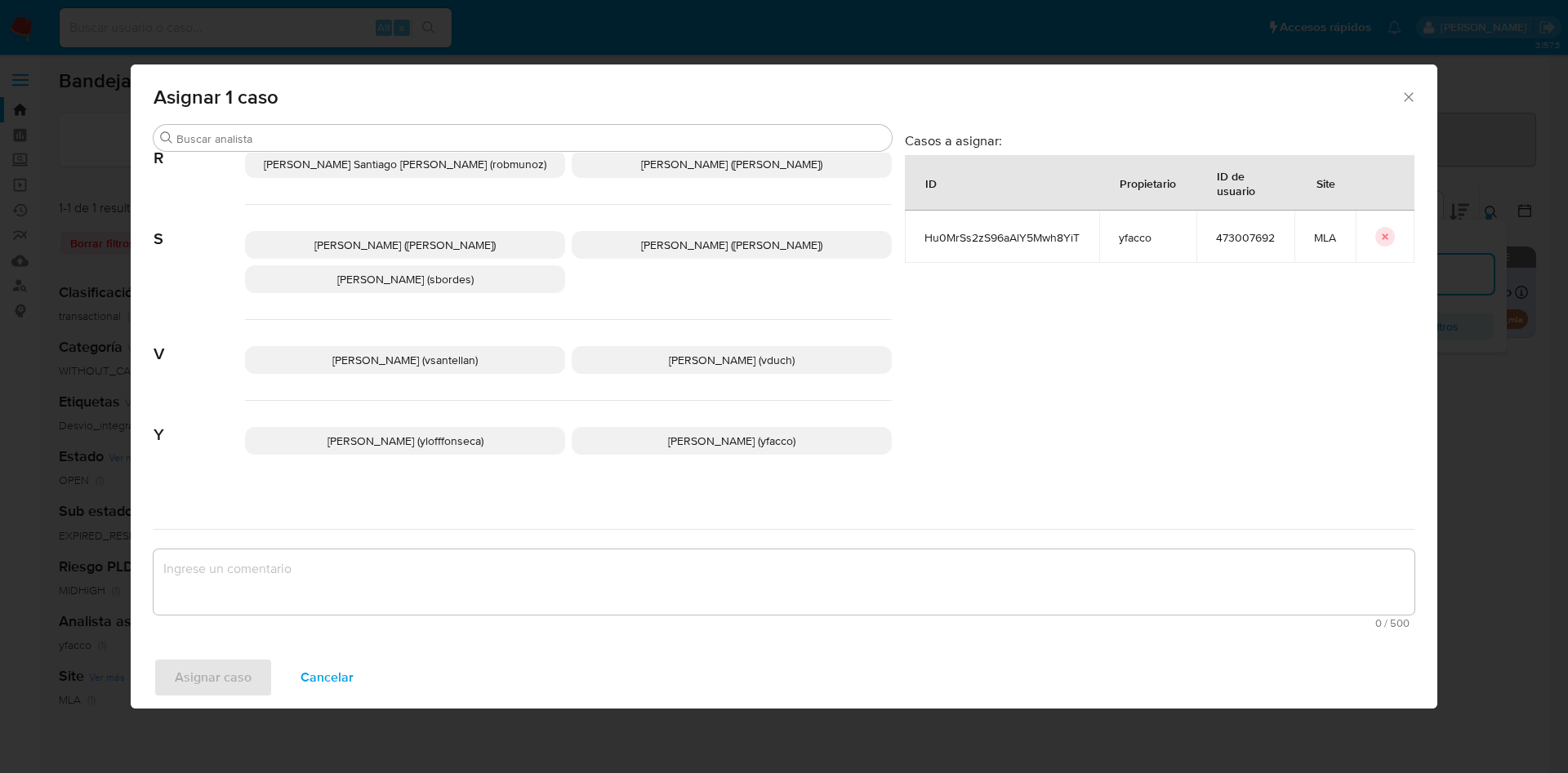
click at [681, 433] on span "Yesica Paola Facco (yfacco)" at bounding box center [732, 440] width 128 height 16
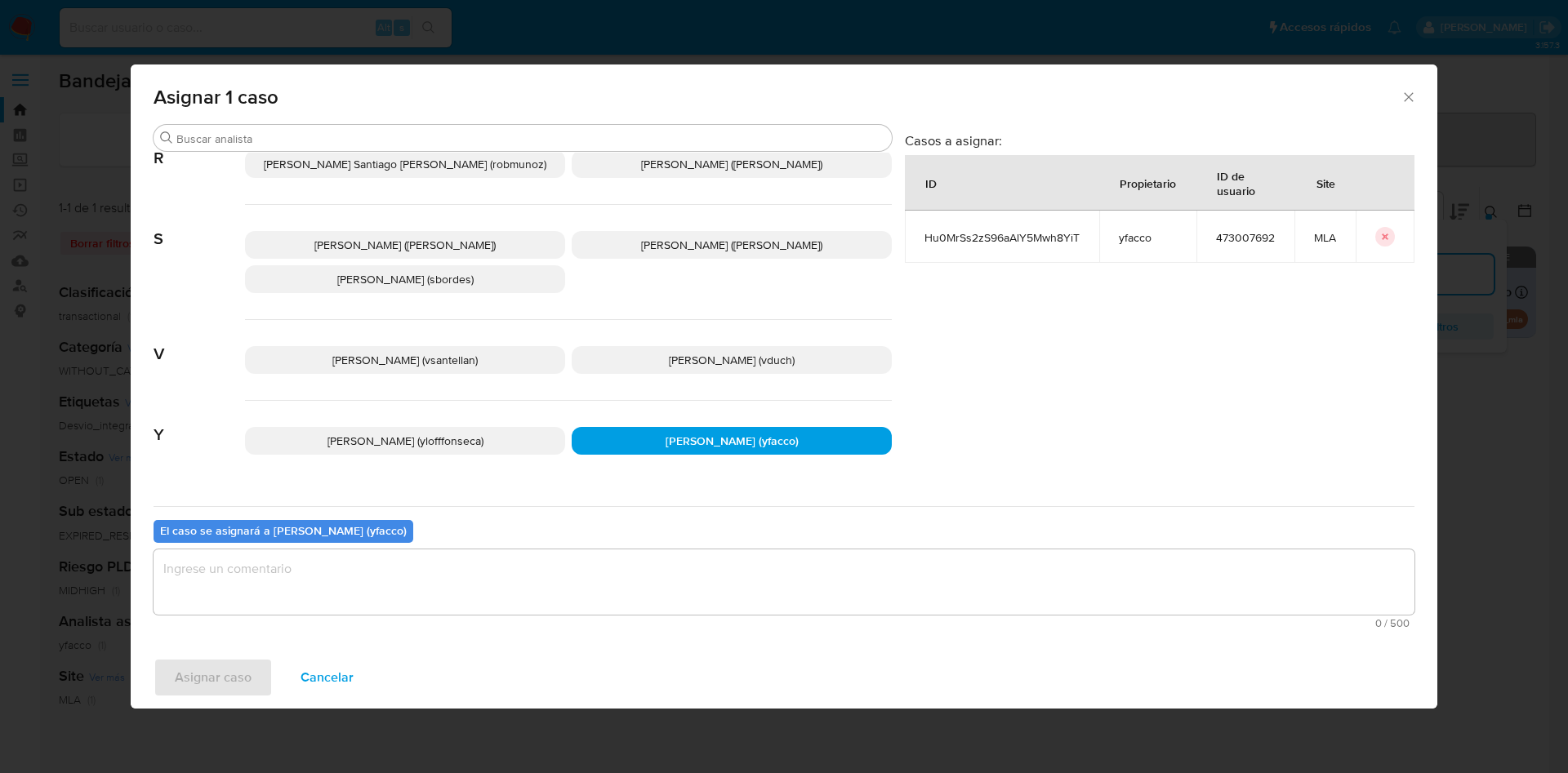
click at [376, 588] on textarea "assign-modal" at bounding box center [784, 582] width 1261 height 65
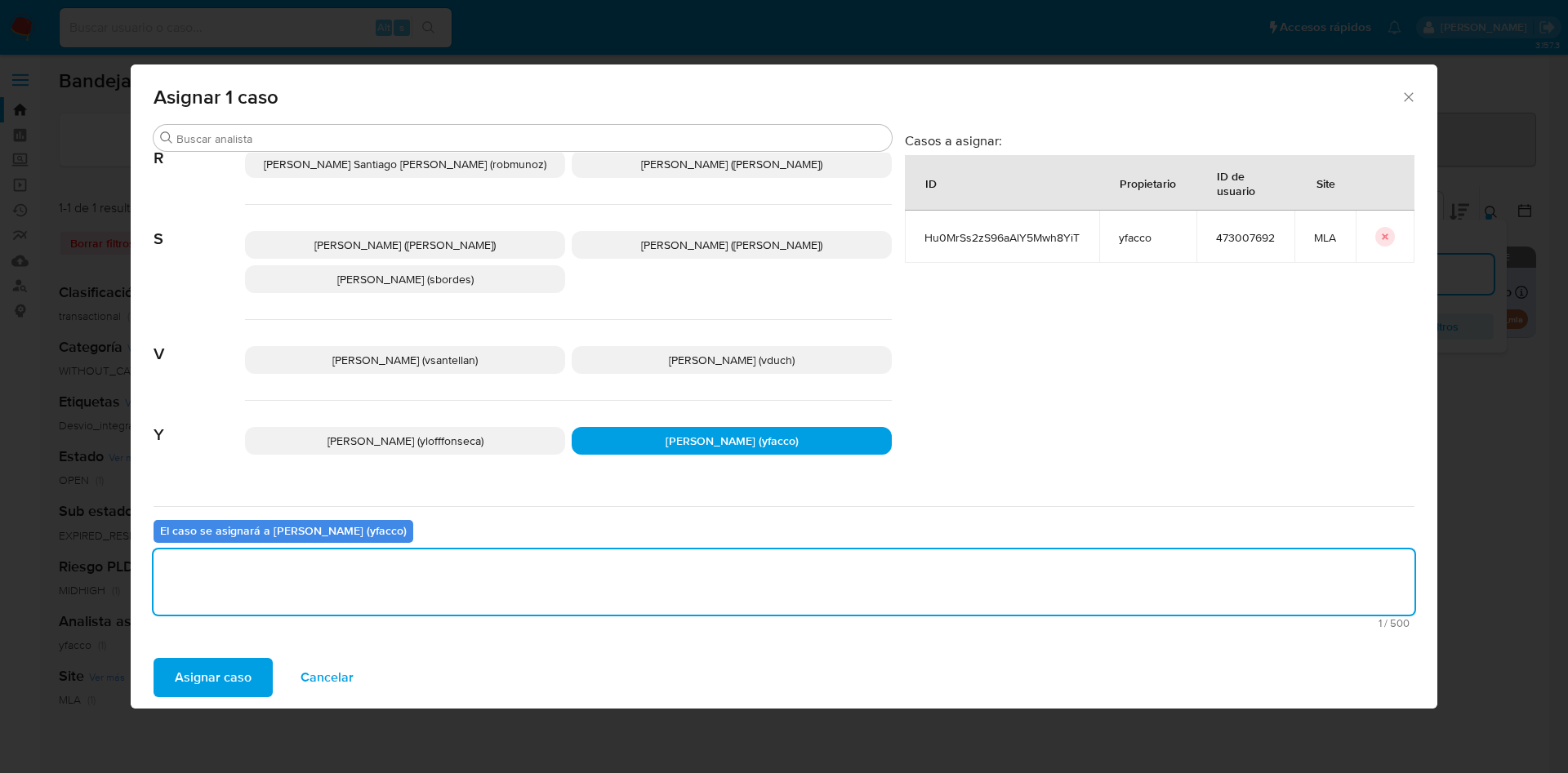
click at [250, 682] on button "Asignar caso" at bounding box center [213, 677] width 119 height 39
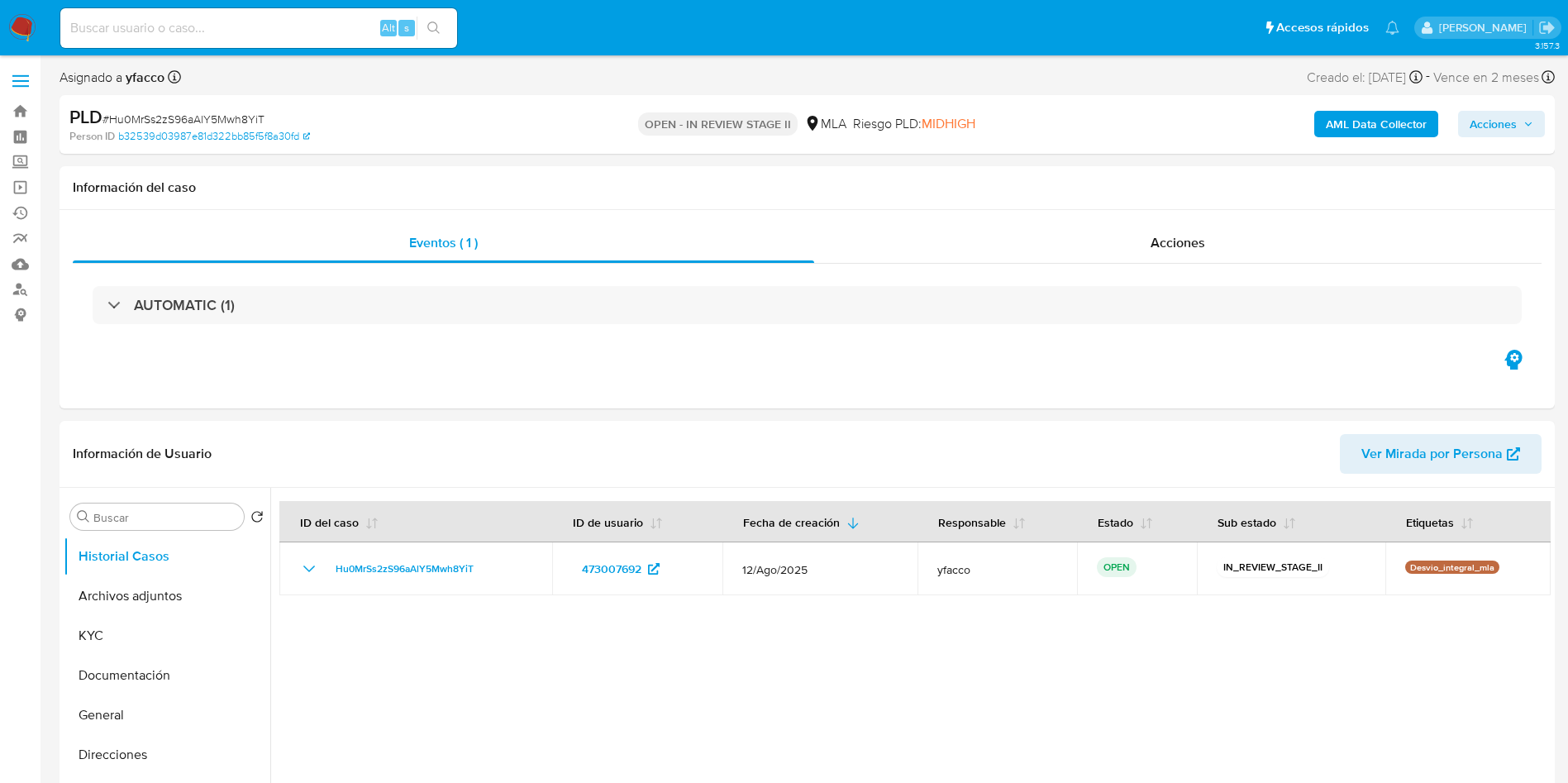
select select "10"
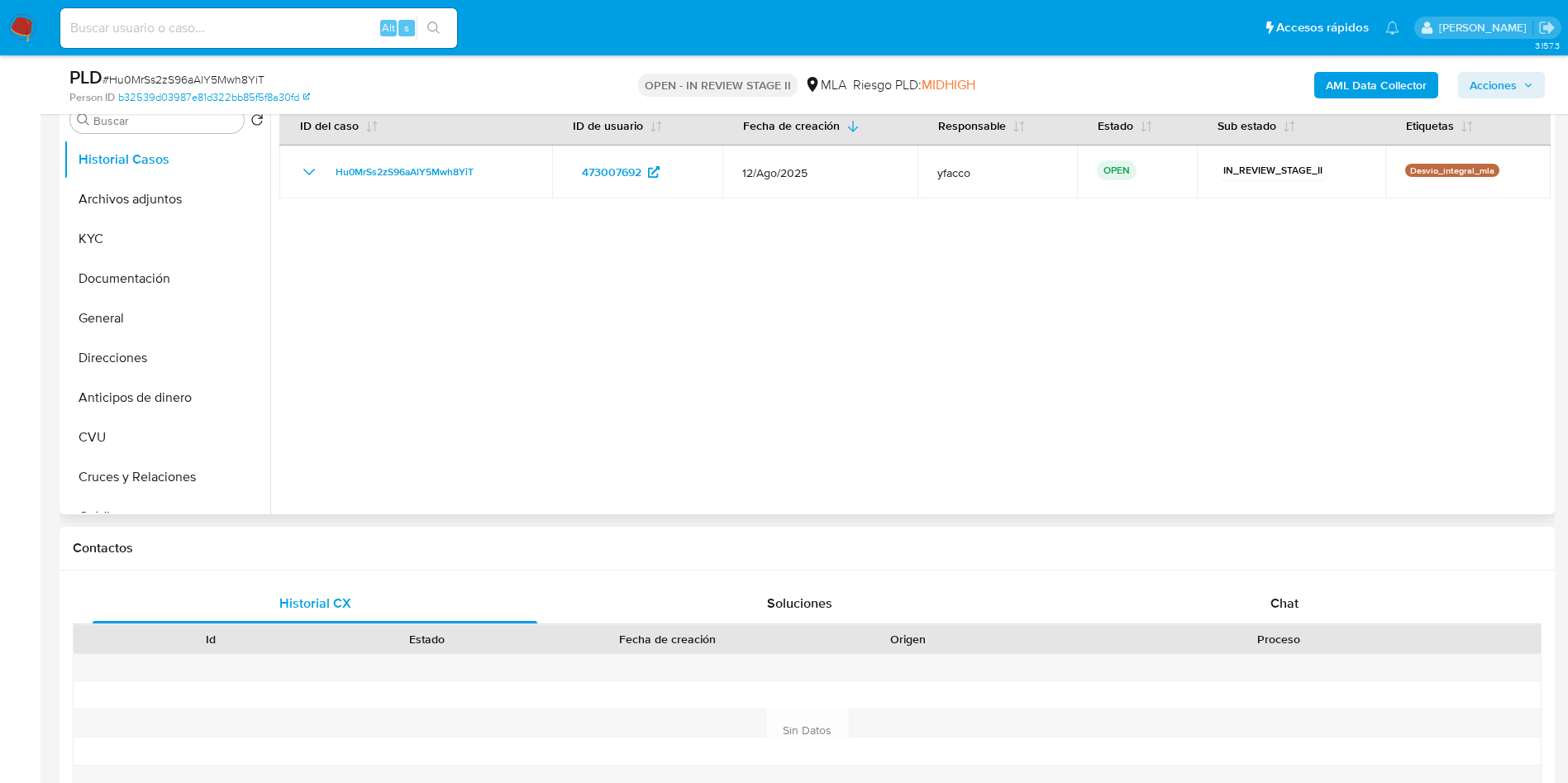
scroll to position [372, 0]
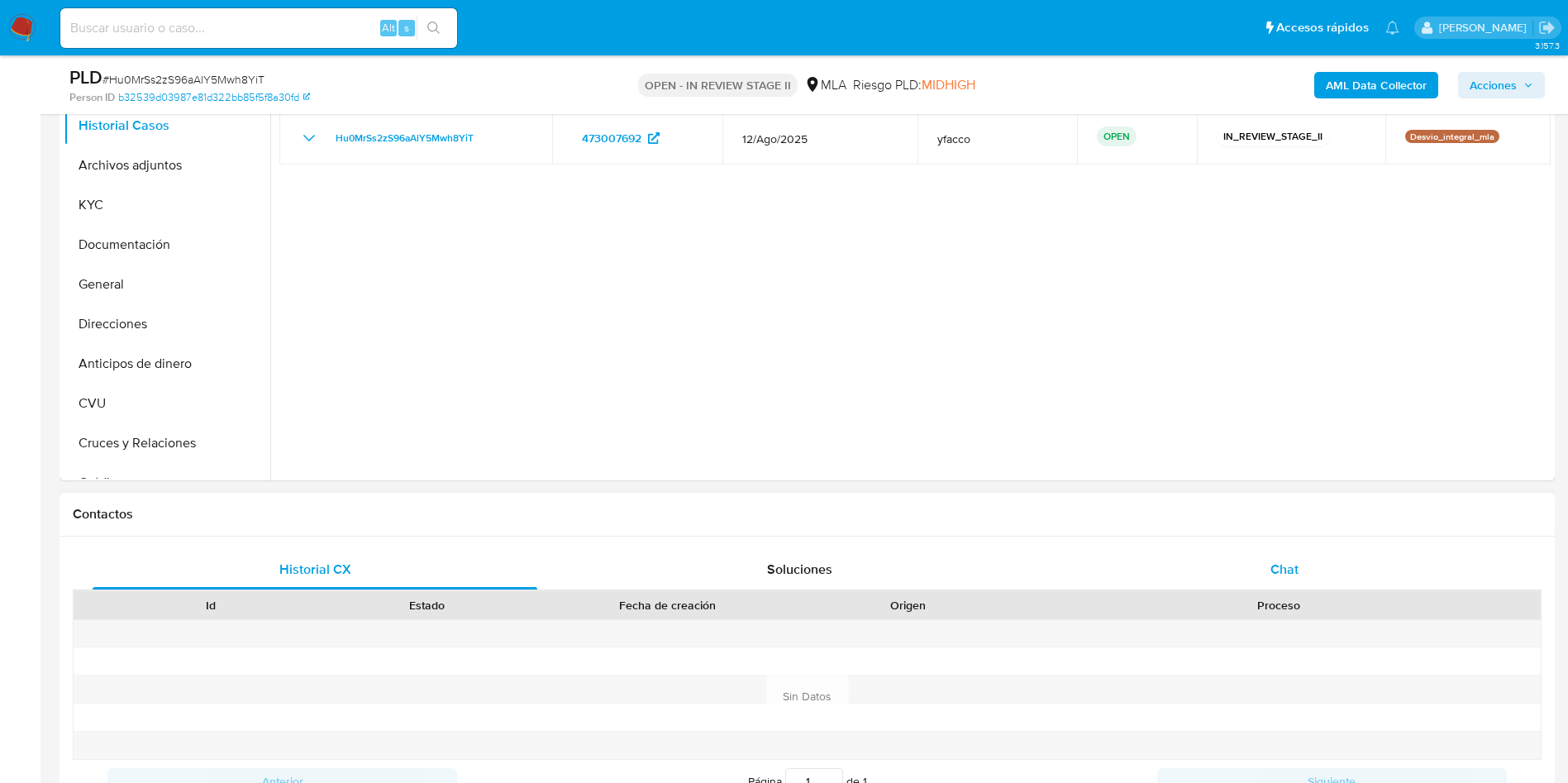
click at [1292, 579] on div "Chat" at bounding box center [1284, 570] width 445 height 39
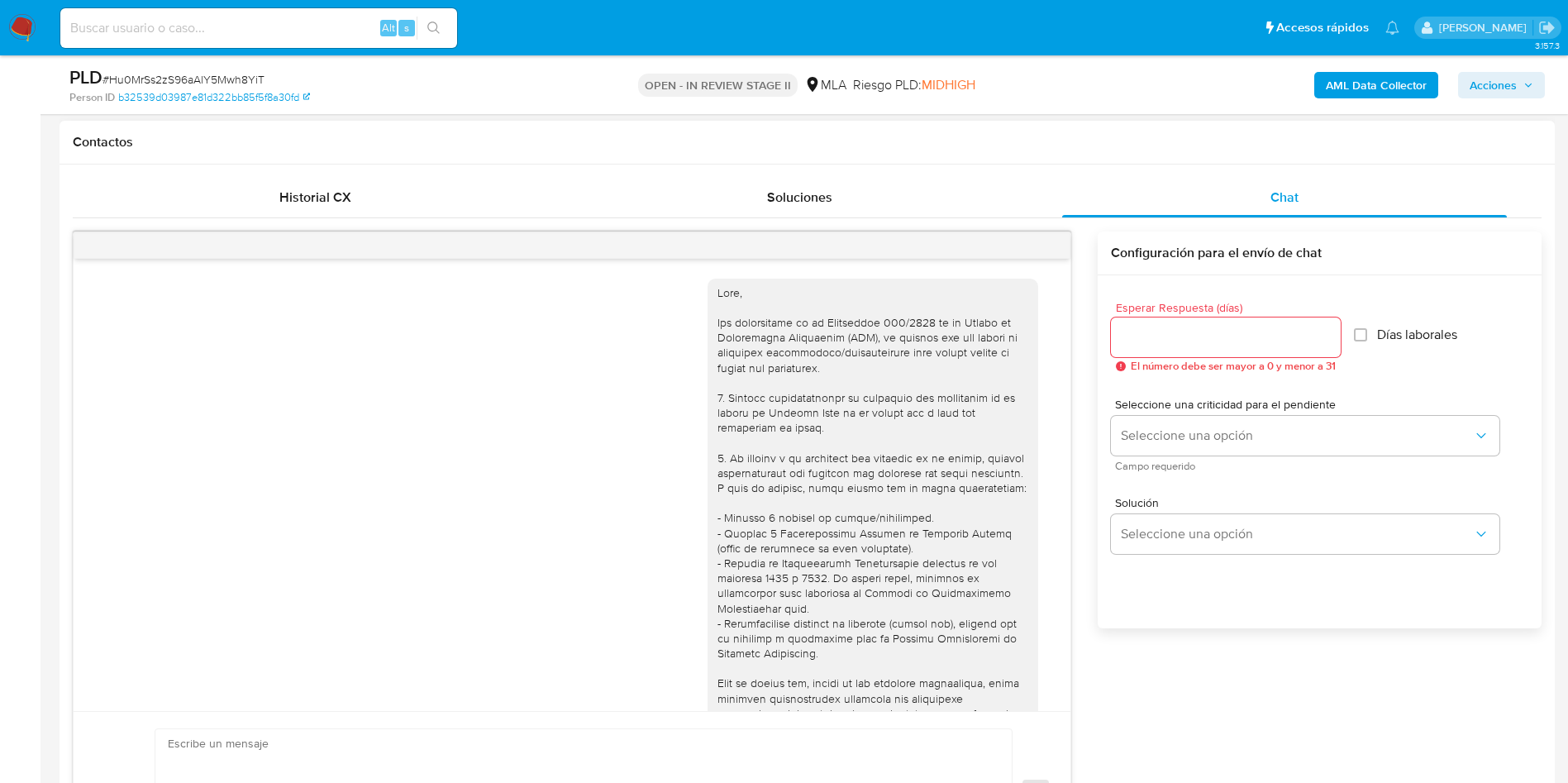
scroll to position [849, 0]
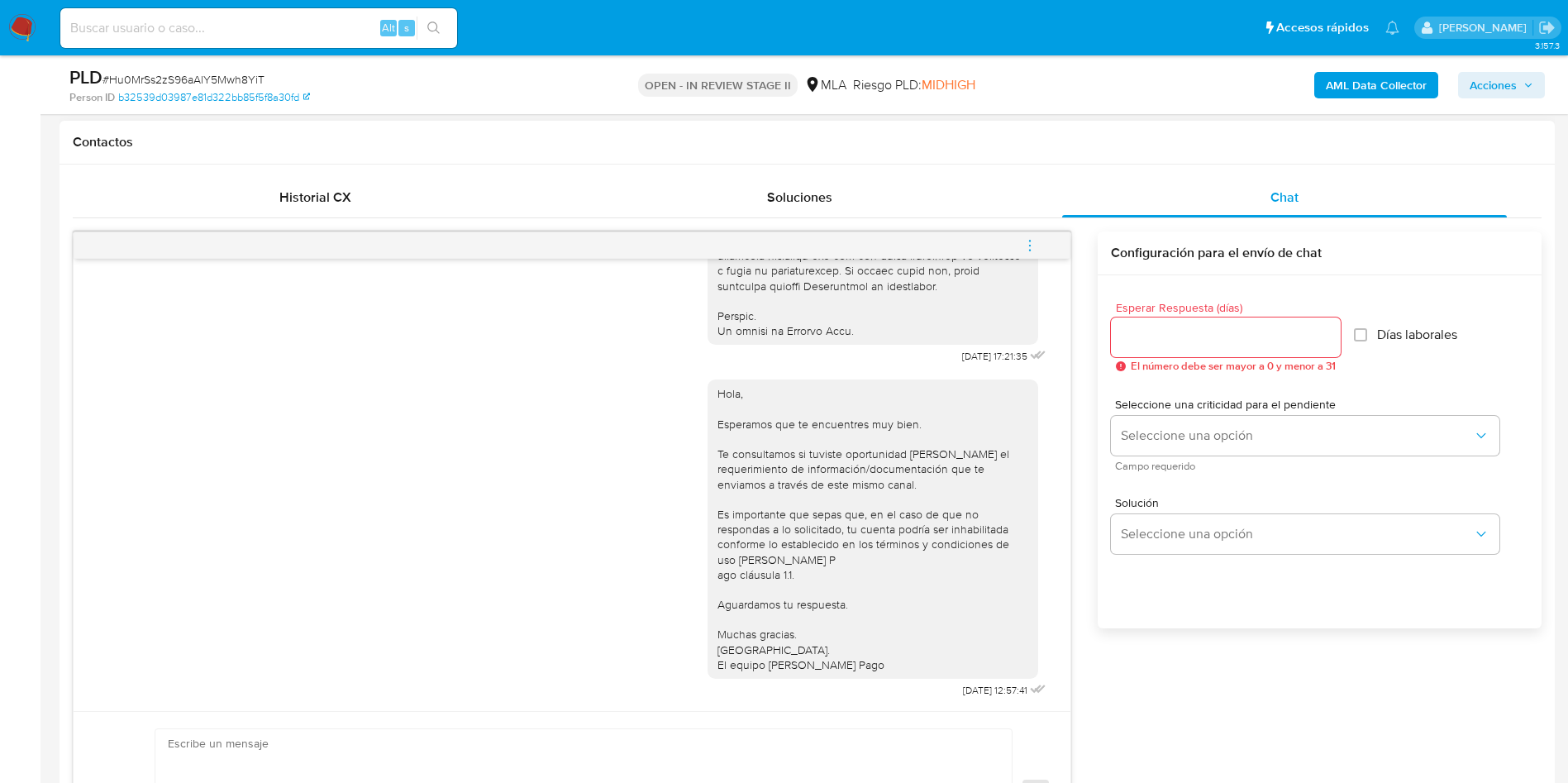
click at [1023, 246] on icon "menu-action" at bounding box center [1030, 246] width 15 height 15
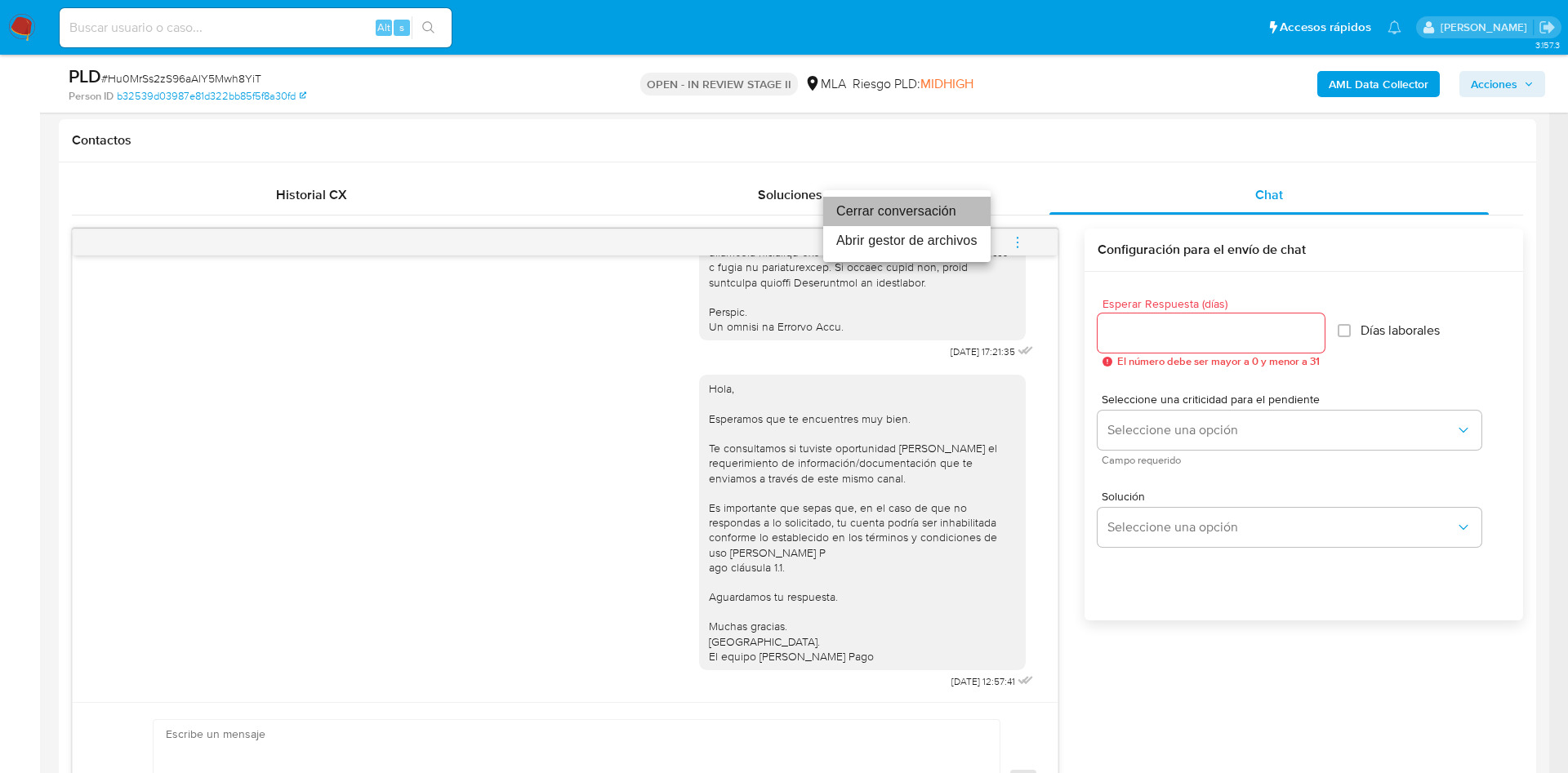
click at [926, 215] on li "Cerrar conversación" at bounding box center [906, 211] width 167 height 29
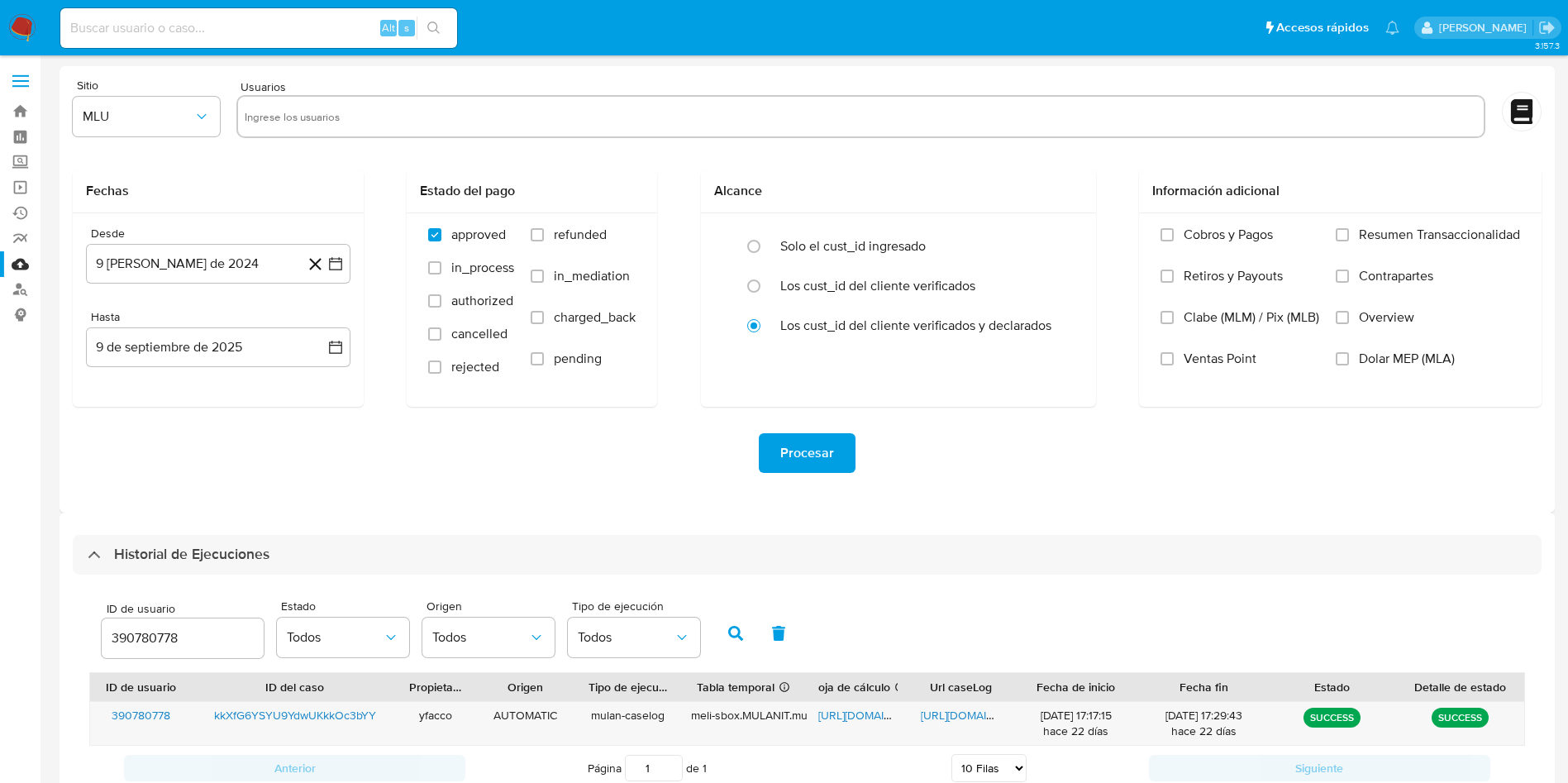
select select "10"
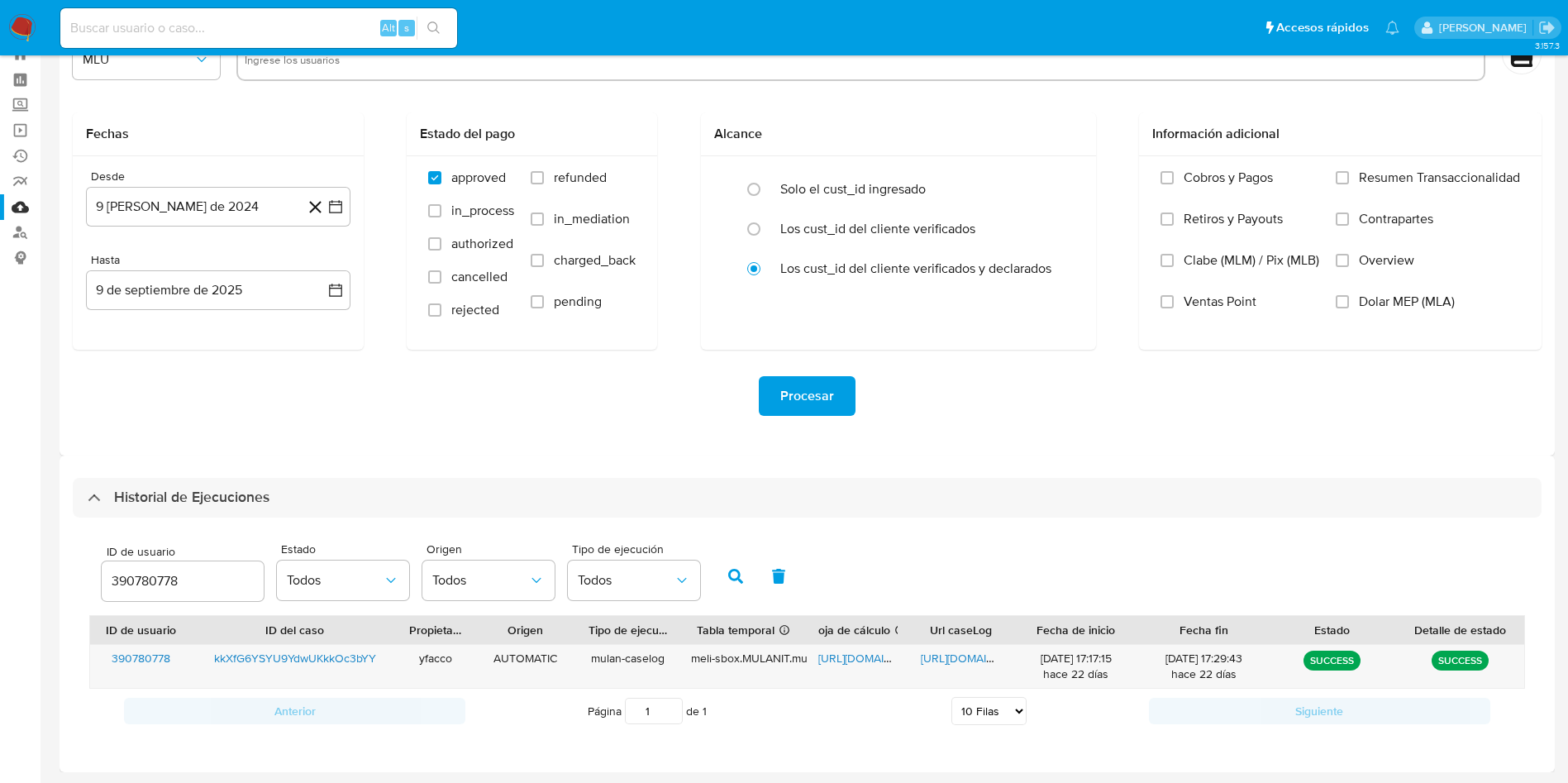
drag, startPoint x: 228, startPoint y: 582, endPoint x: 0, endPoint y: 575, distance: 228.1
click at [0, 575] on section "Bandeja Tablero Screening Búsqueda en Listas Watchlist Herramientas Operaciones…" at bounding box center [784, 363] width 1568 height 840
type input "473007692"
click at [737, 587] on button "button" at bounding box center [736, 576] width 43 height 39
click at [837, 654] on span "[URL][DOMAIN_NAME]" at bounding box center [874, 658] width 114 height 16
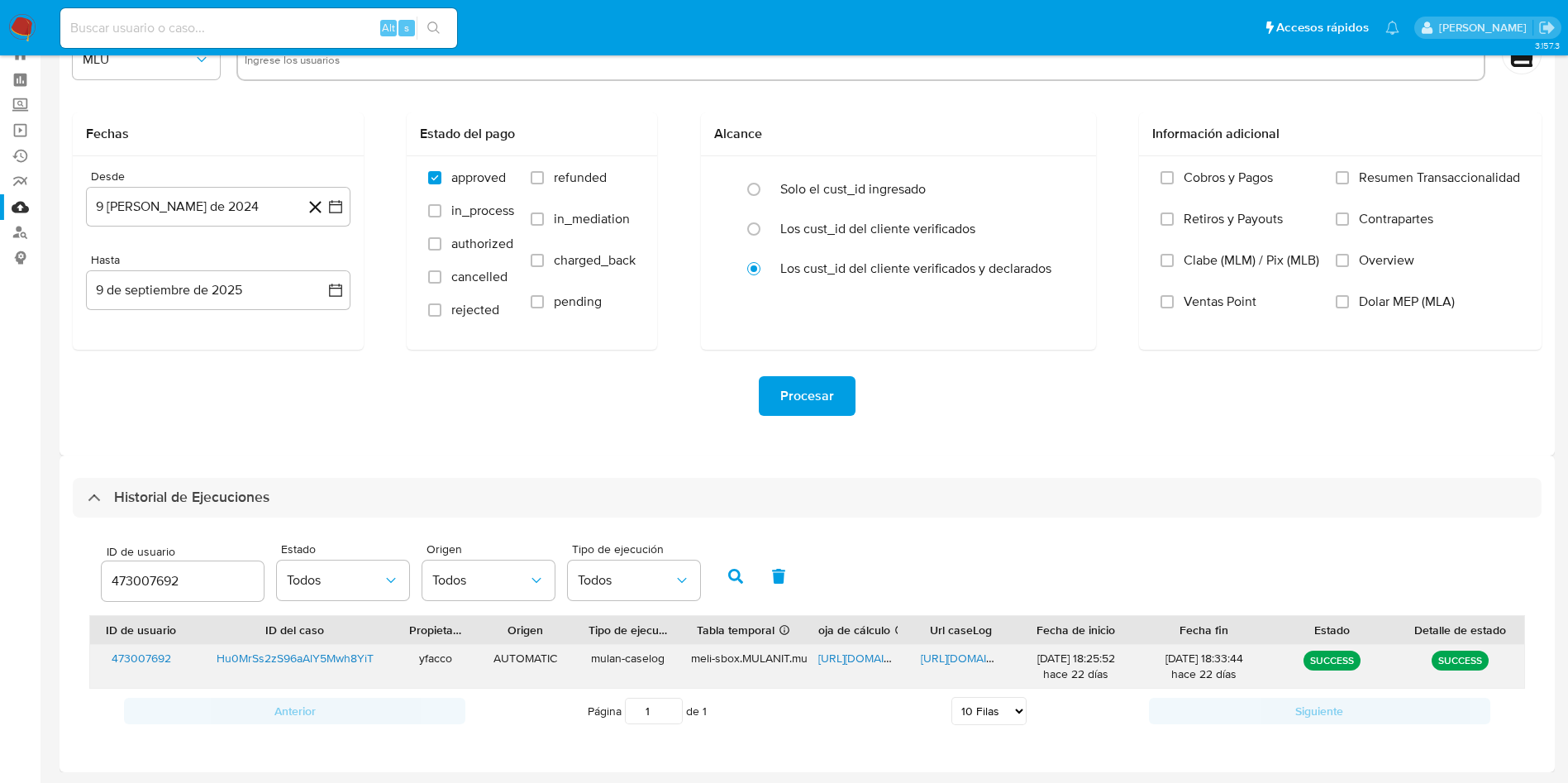
click at [949, 654] on span "[URL][DOMAIN_NAME]" at bounding box center [978, 658] width 114 height 16
